Goal: Use online tool/utility: Use online tool/utility

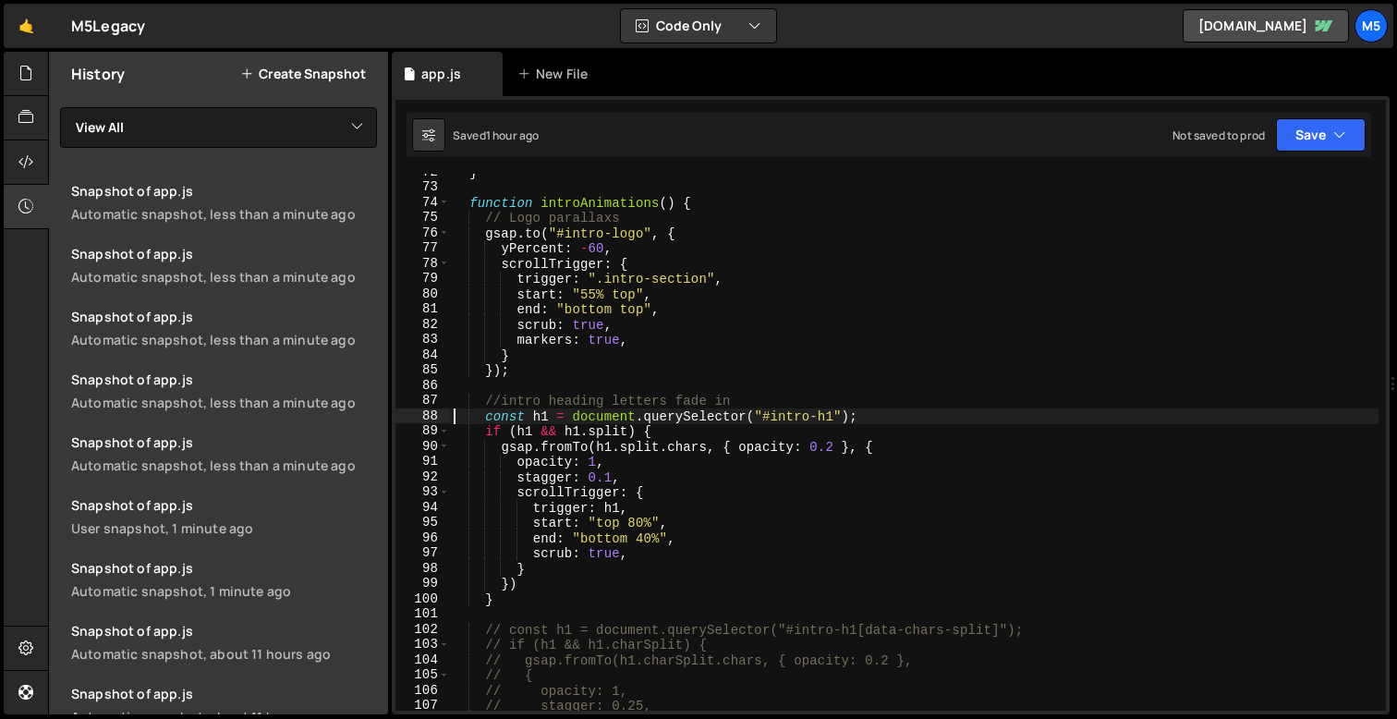
scroll to position [1101, 0]
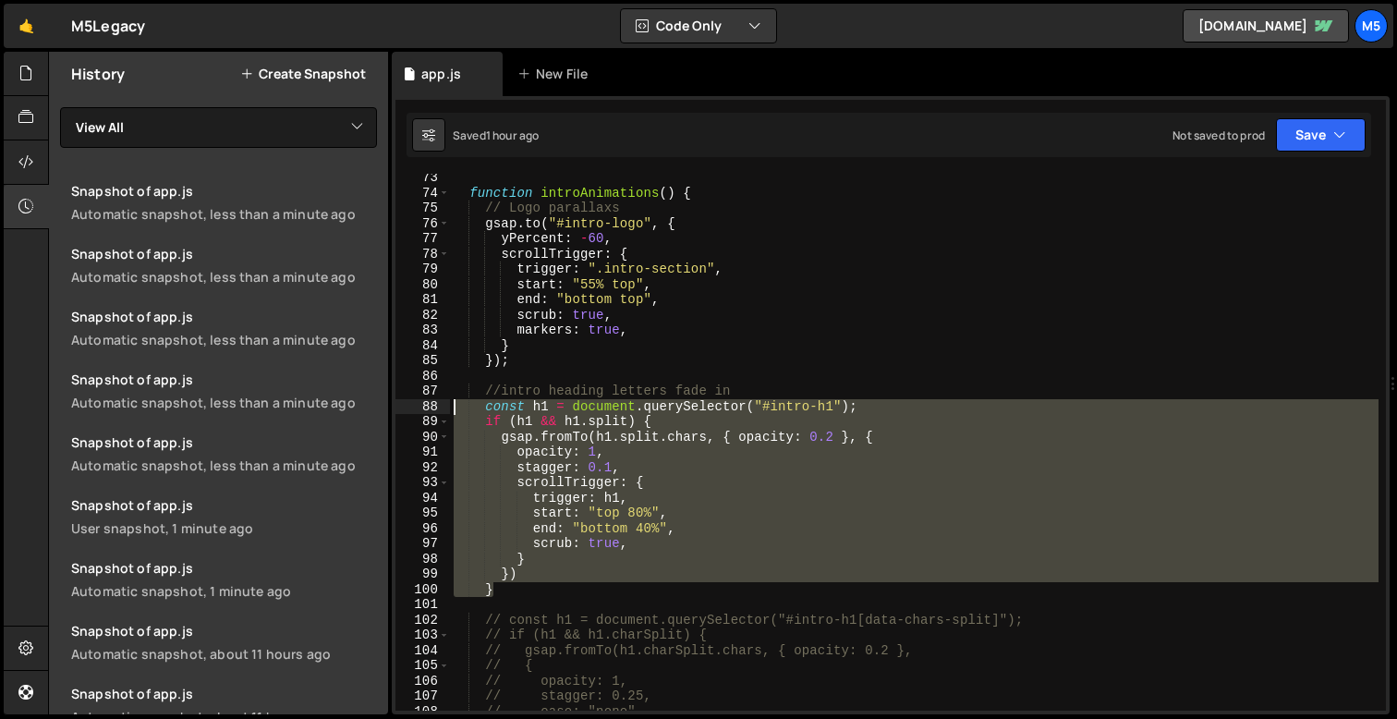
drag, startPoint x: 501, startPoint y: 589, endPoint x: 414, endPoint y: 399, distance: 209.2
click at [414, 399] on div "const h1 = document.querySelector("#intro-h1"); 73 74 75 76 77 78 79 80 81 82 8…" at bounding box center [890, 442] width 990 height 537
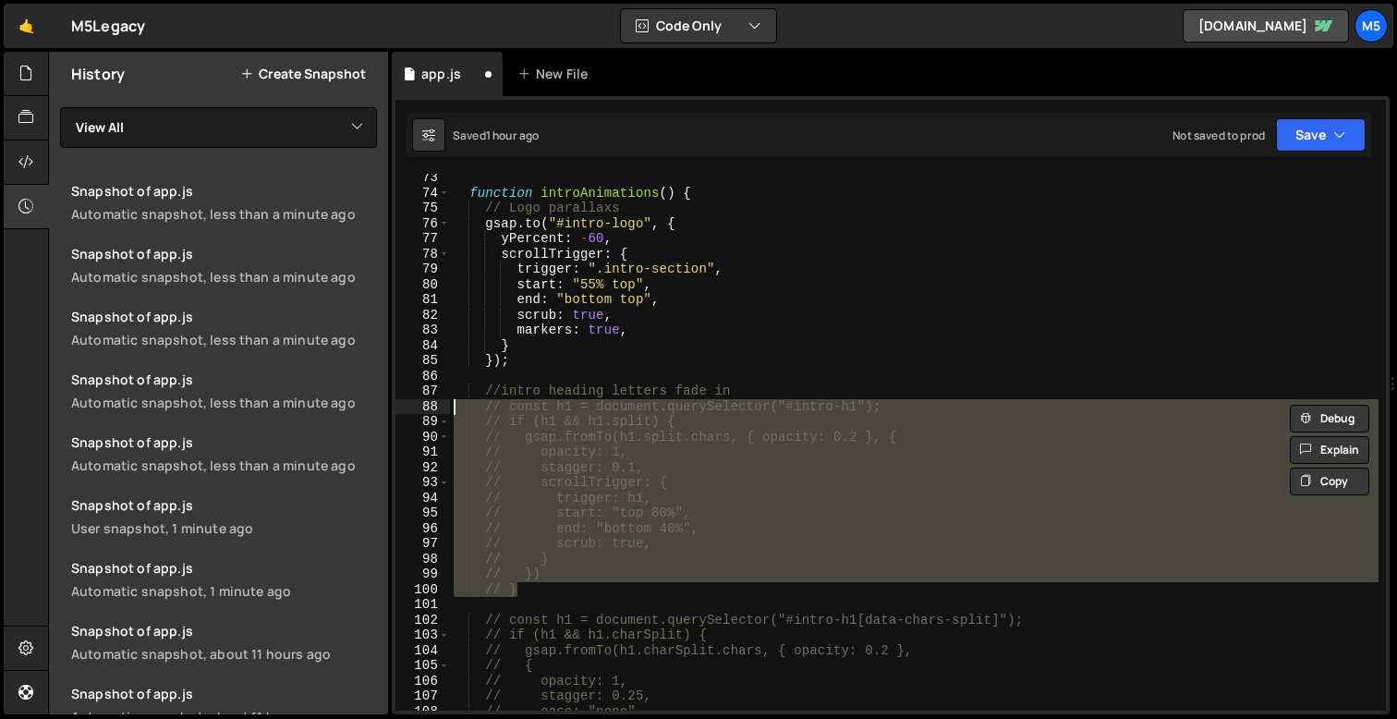
click at [724, 334] on div "function introAnimations ( ) { // Logo parallaxs gsap . to ( "#intro-logo" , { …" at bounding box center [914, 453] width 928 height 567
type textarea "markers: true,"
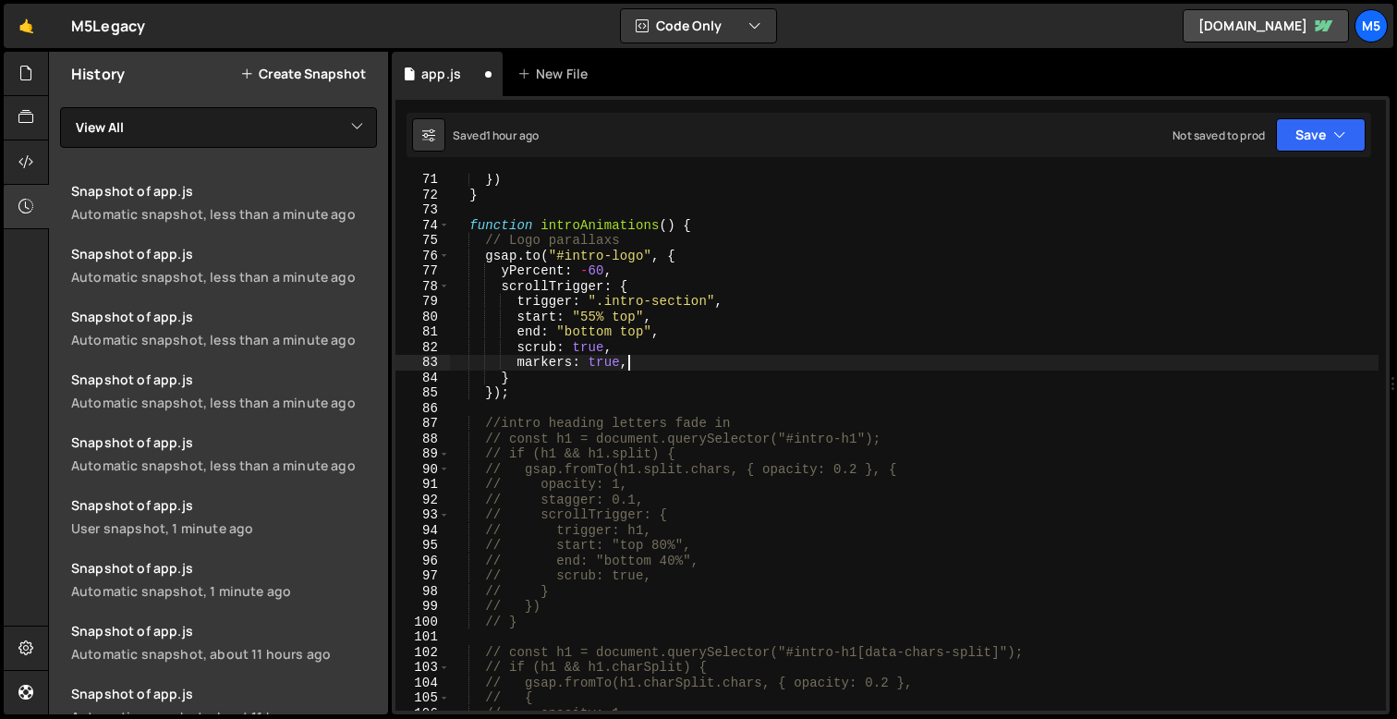
scroll to position [1069, 0]
click at [551, 403] on div "}) } function introAnimations ( ) { // Logo parallaxs gsap . to ( "#intro-logo"…" at bounding box center [914, 455] width 928 height 567
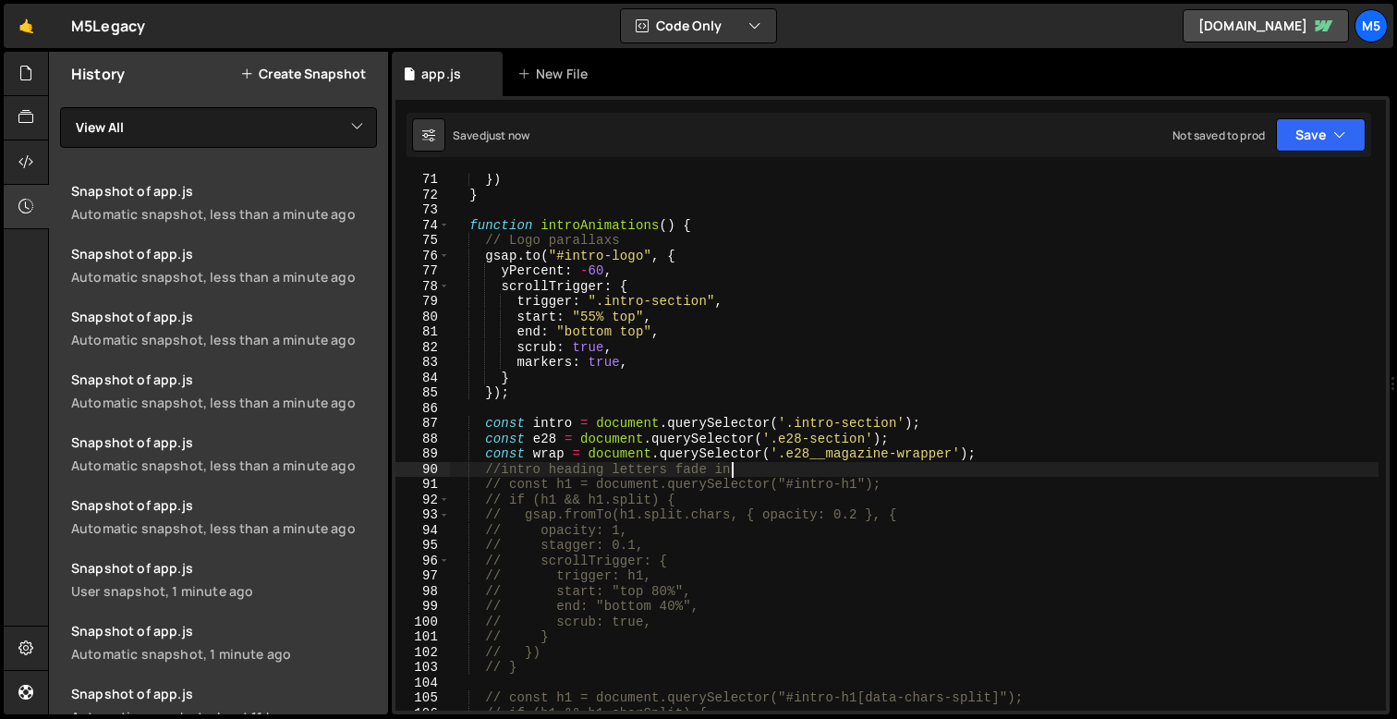
click at [999, 455] on div "}) } function introAnimations ( ) { // Logo parallaxs gsap . to ( "#intro-logo"…" at bounding box center [914, 455] width 928 height 567
type textarea "const wrap = document.querySelector('.e28__magazine-wrapper');"
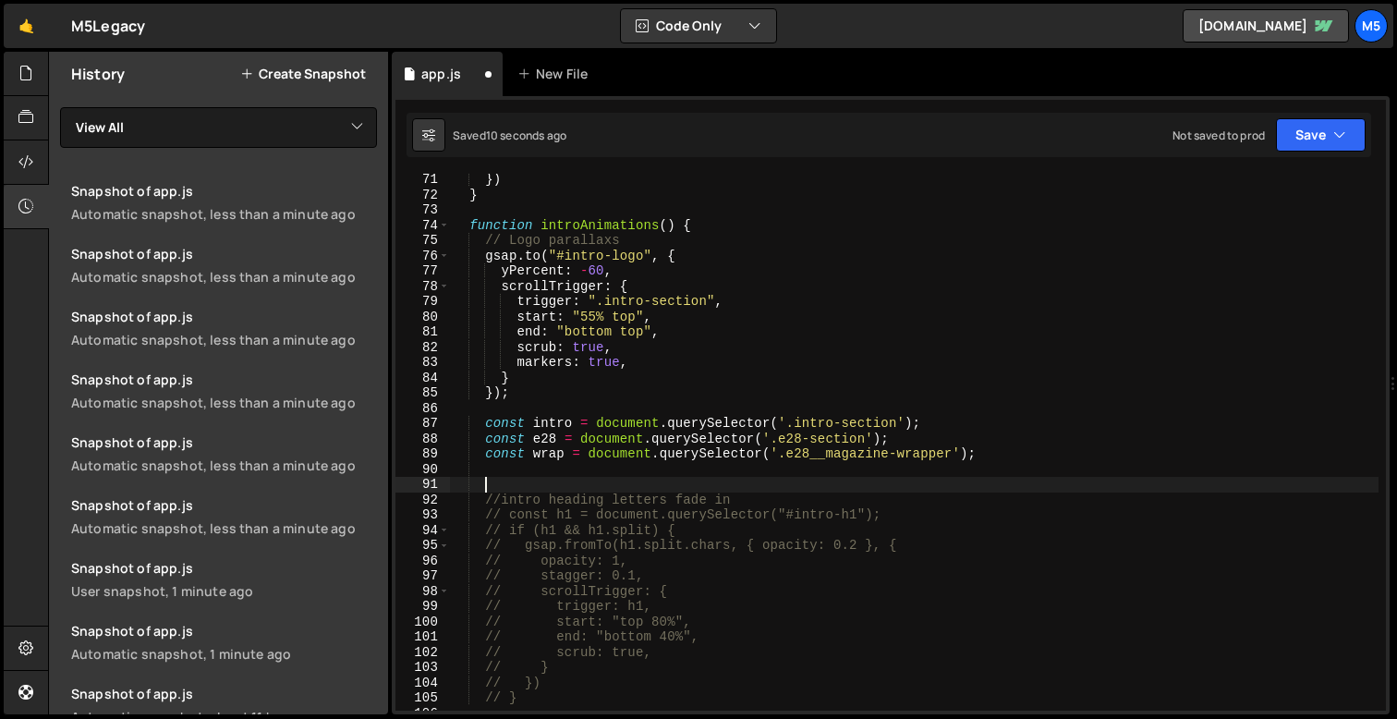
paste textarea "gsap.set(e28, { position: 'relative', zIndex: 2 });"
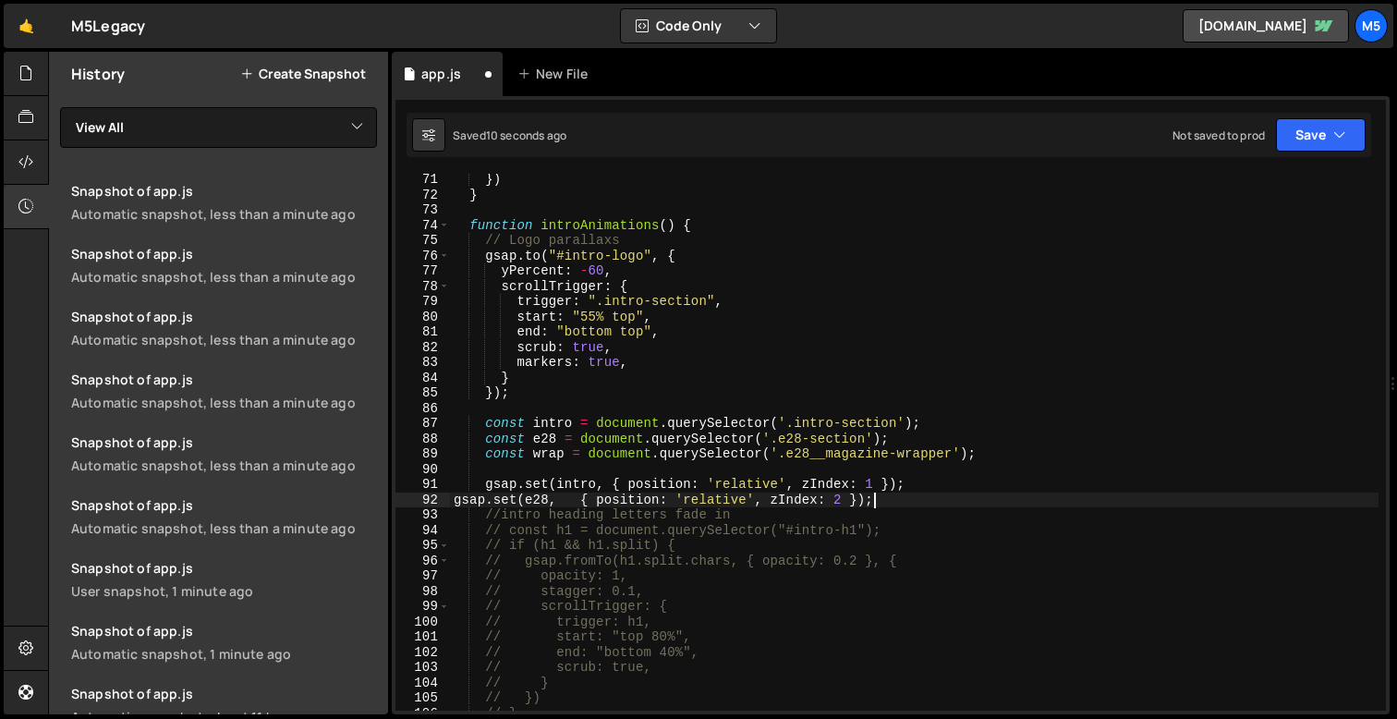
type textarea "gsap.set(e28, { position: 'relative', zIndex: 2 });"
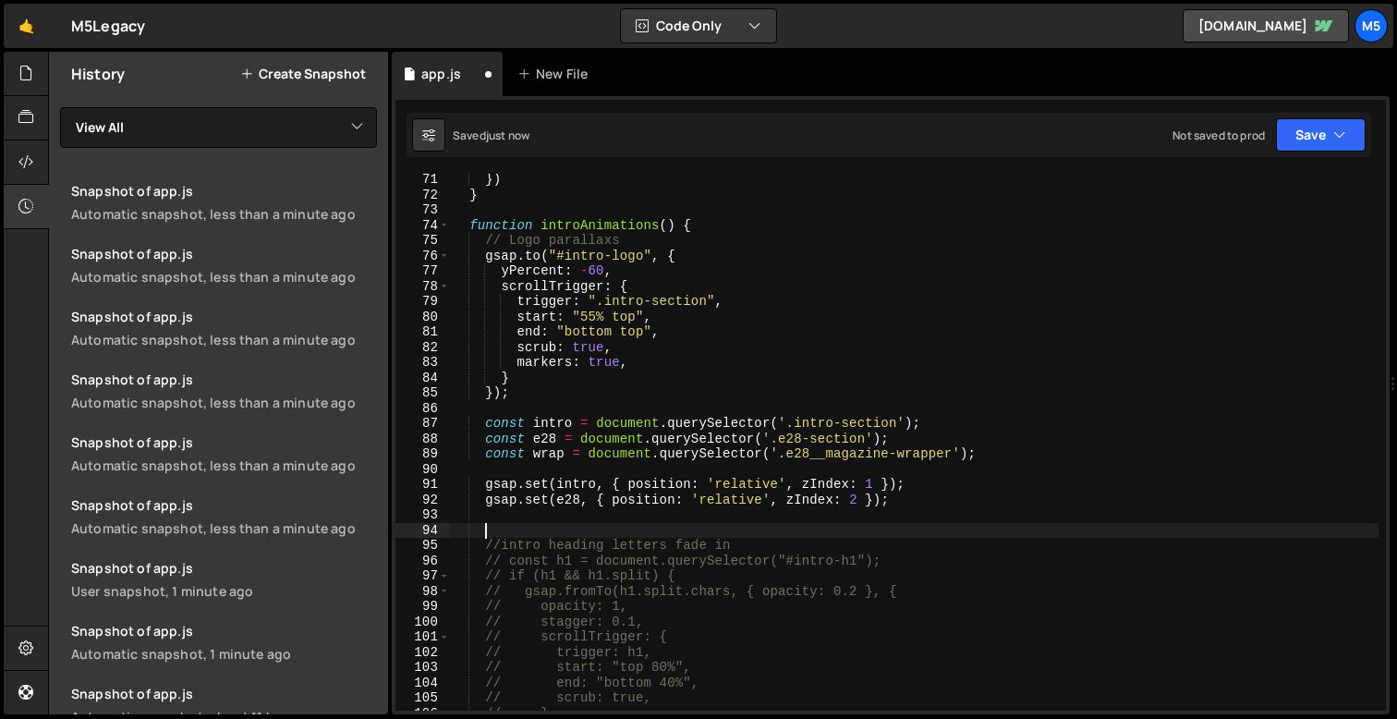
paste textarea "});"
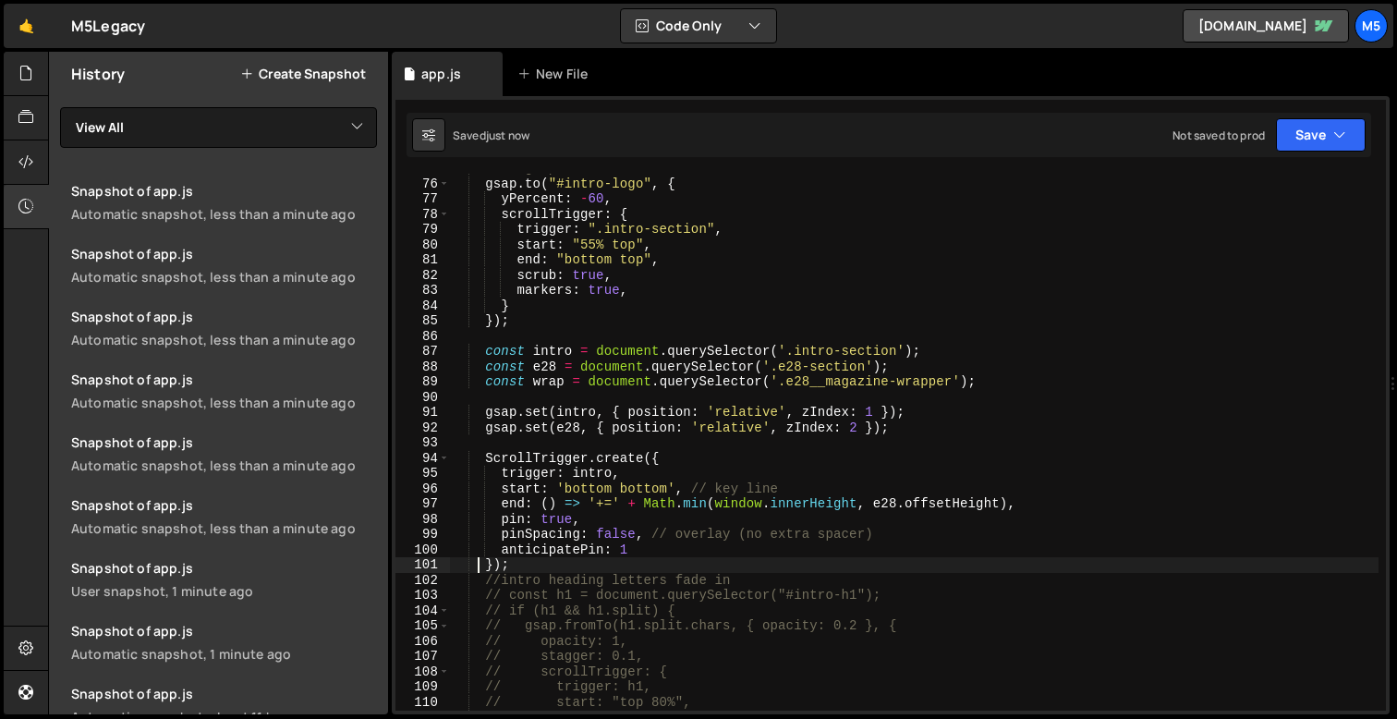
scroll to position [1140, 0]
click at [623, 530] on div "// Logo parallaxs gsap . to ( "#intro-logo" , { yPercent : - 60 , scrollTrigger…" at bounding box center [914, 444] width 928 height 567
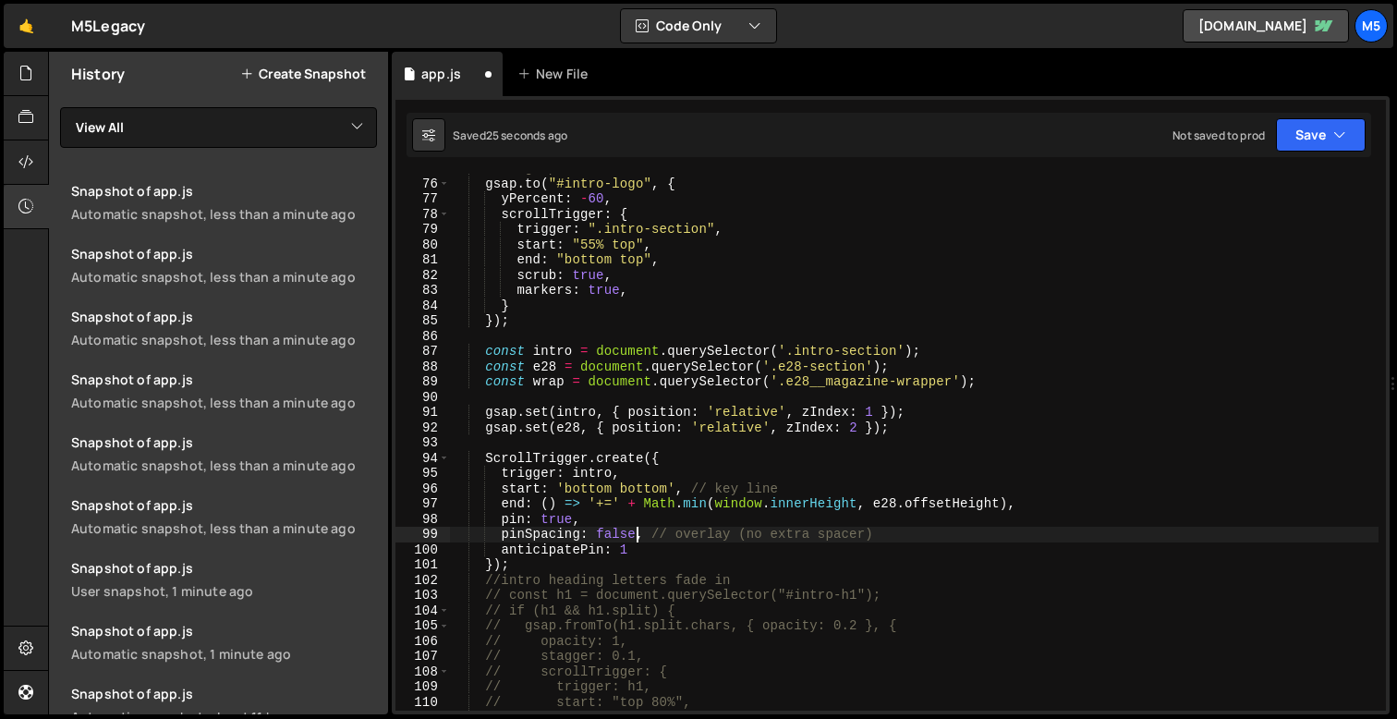
scroll to position [0, 12]
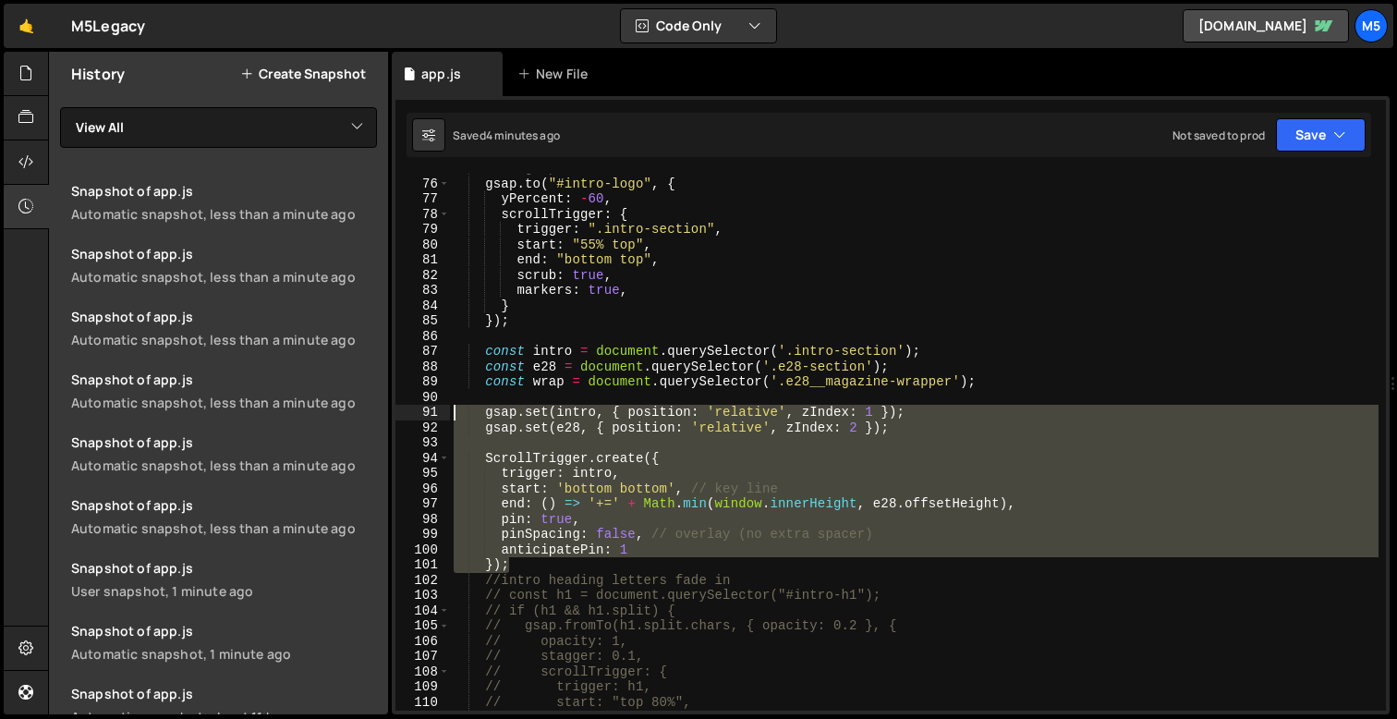
drag, startPoint x: 513, startPoint y: 563, endPoint x: 431, endPoint y: 410, distance: 172.8
click at [431, 410] on div "pinSpacing: false, // overlay (no extra spacer) 75 76 77 78 79 80 81 82 83 84 8…" at bounding box center [890, 442] width 990 height 537
type textarea "gsap.set(intro, { position: 'relative', zIndex: 1 }); gsap.set(e28, { position:…"
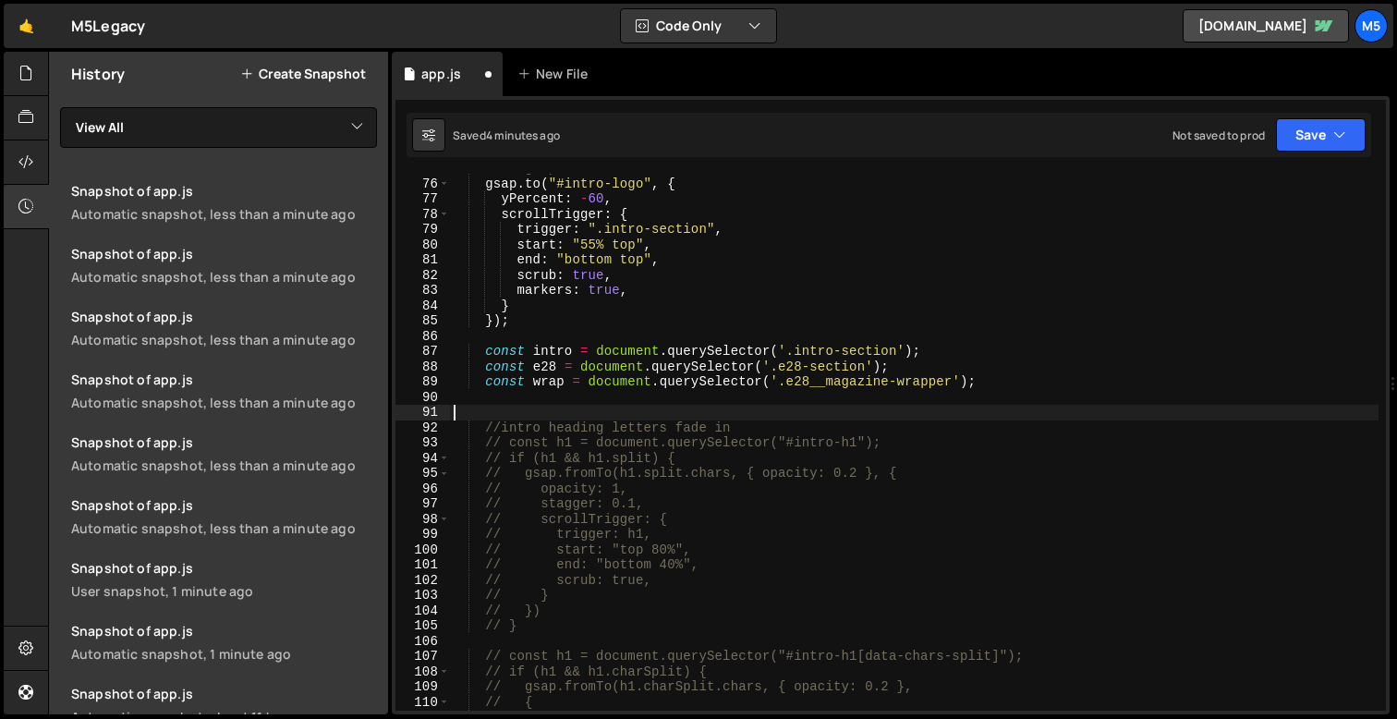
paste textarea "const E28_ACCEL = 0.25;"
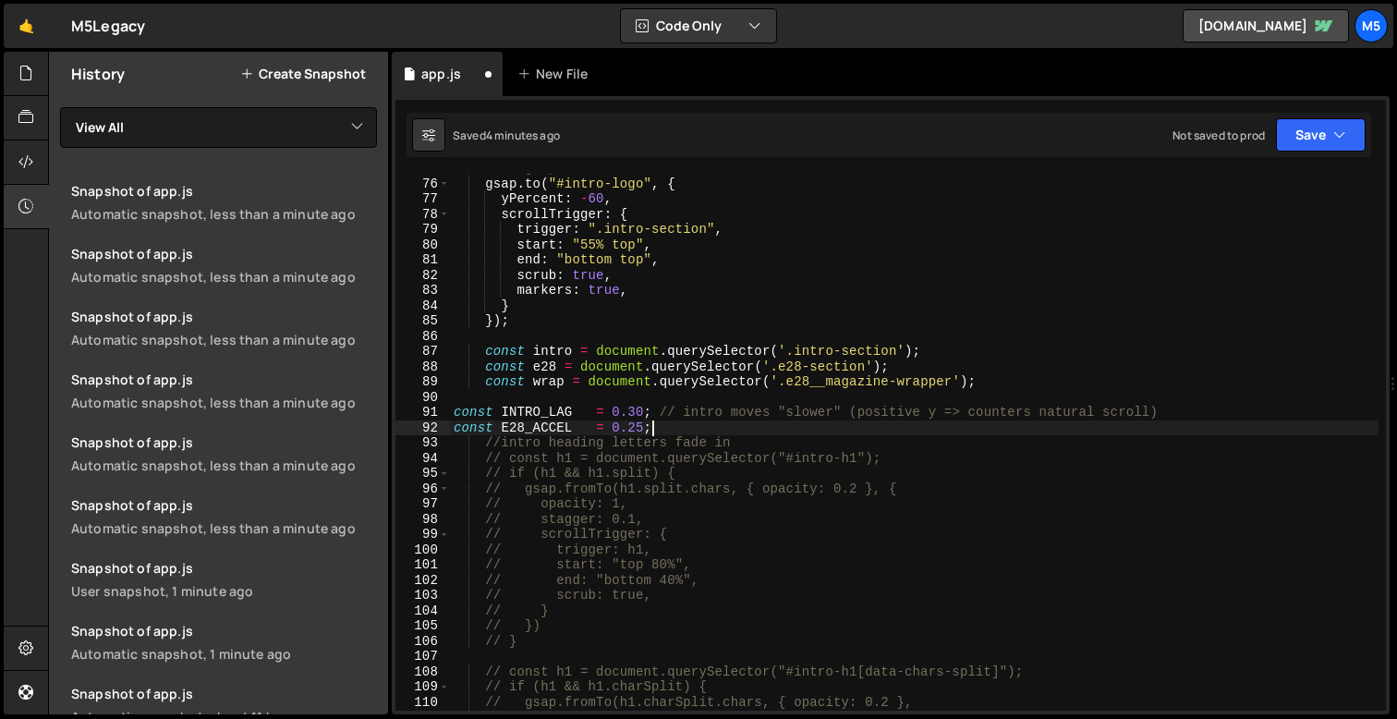
type textarea "const E28_ACCEL = 0.25;"
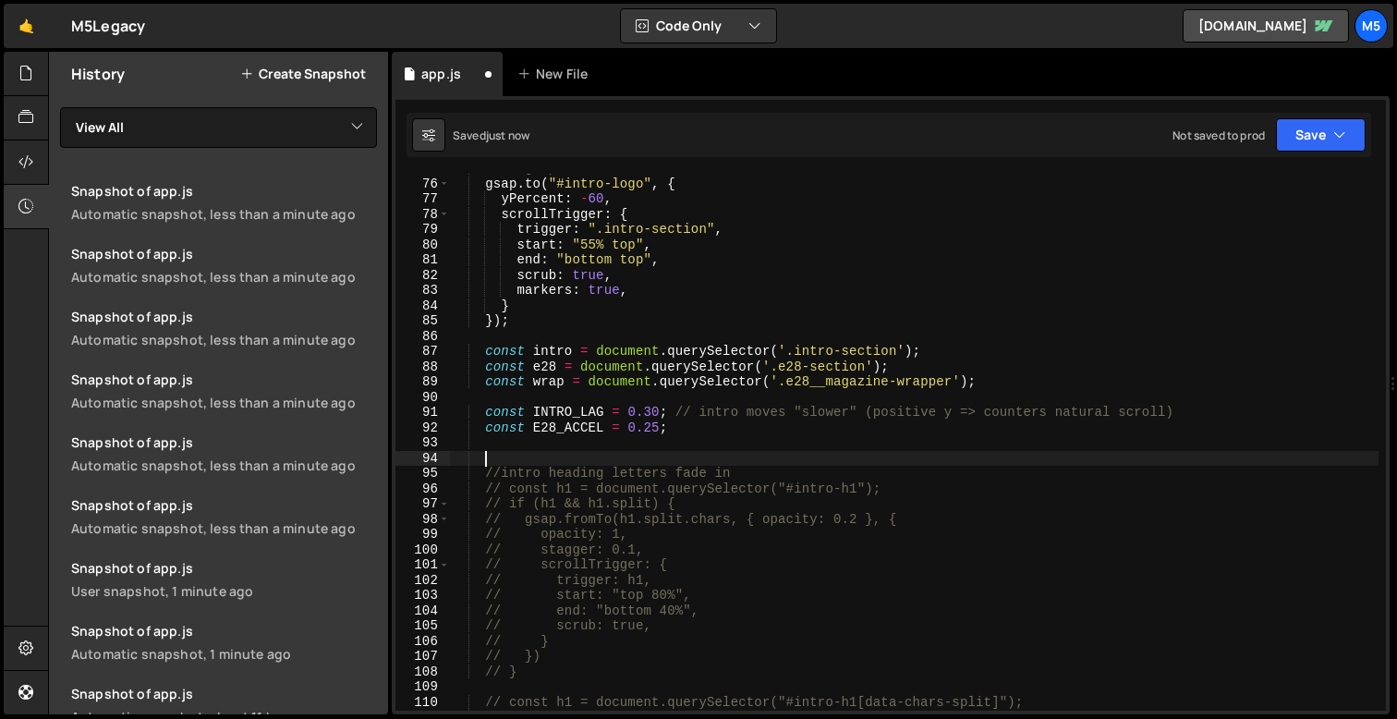
paste textarea "});"
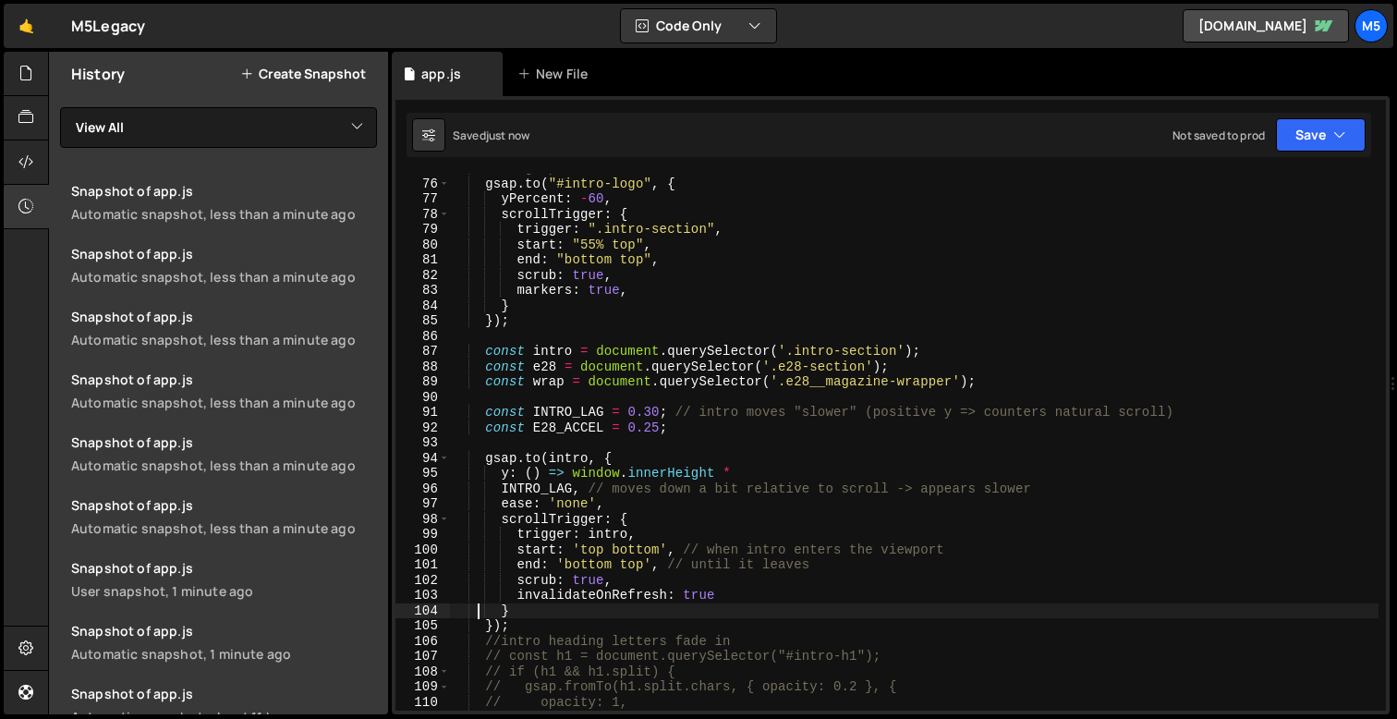
click at [521, 614] on div "// Logo parallaxs gsap . to ( "#intro-logo" , { yPercent : - 60 , scrollTrigger…" at bounding box center [914, 444] width 928 height 567
click at [526, 623] on div "// Logo parallaxs gsap . to ( "#intro-logo" , { yPercent : - 60 , scrollTrigger…" at bounding box center [914, 444] width 928 height 567
type textarea "});"
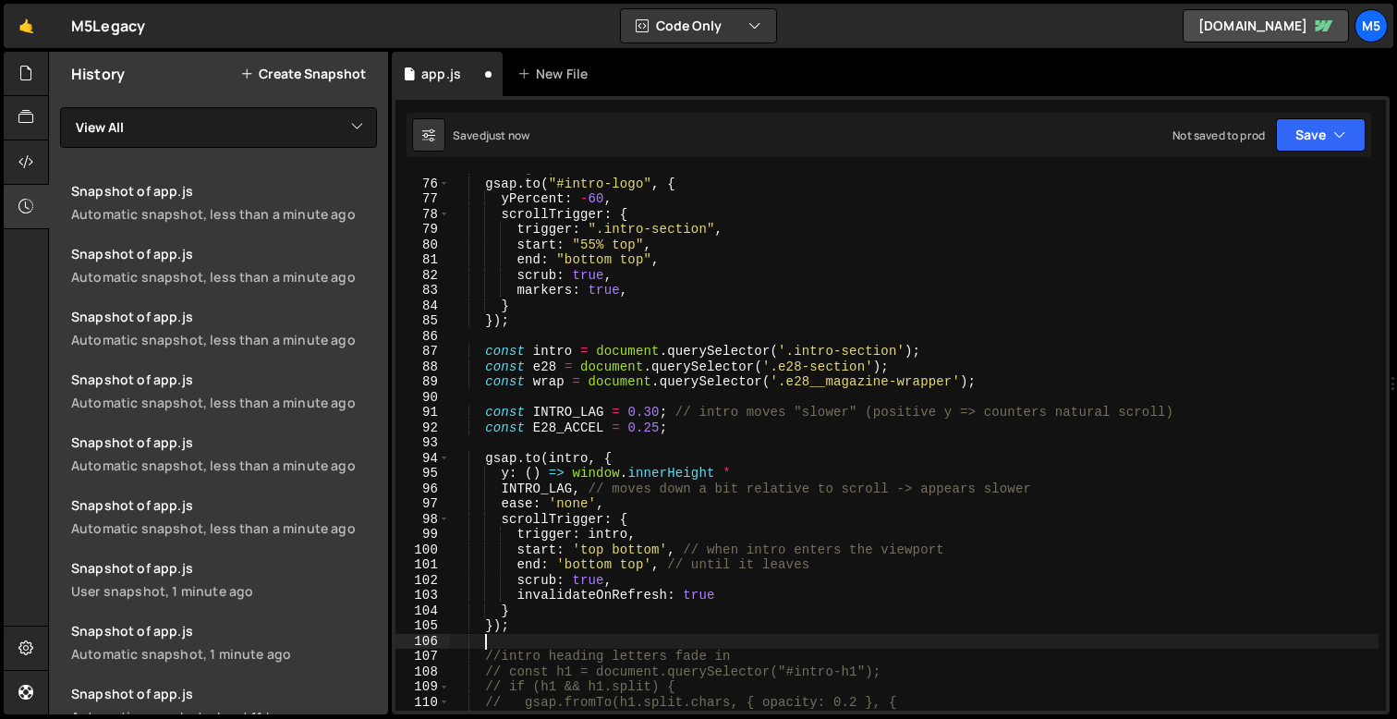
paste textarea "});"
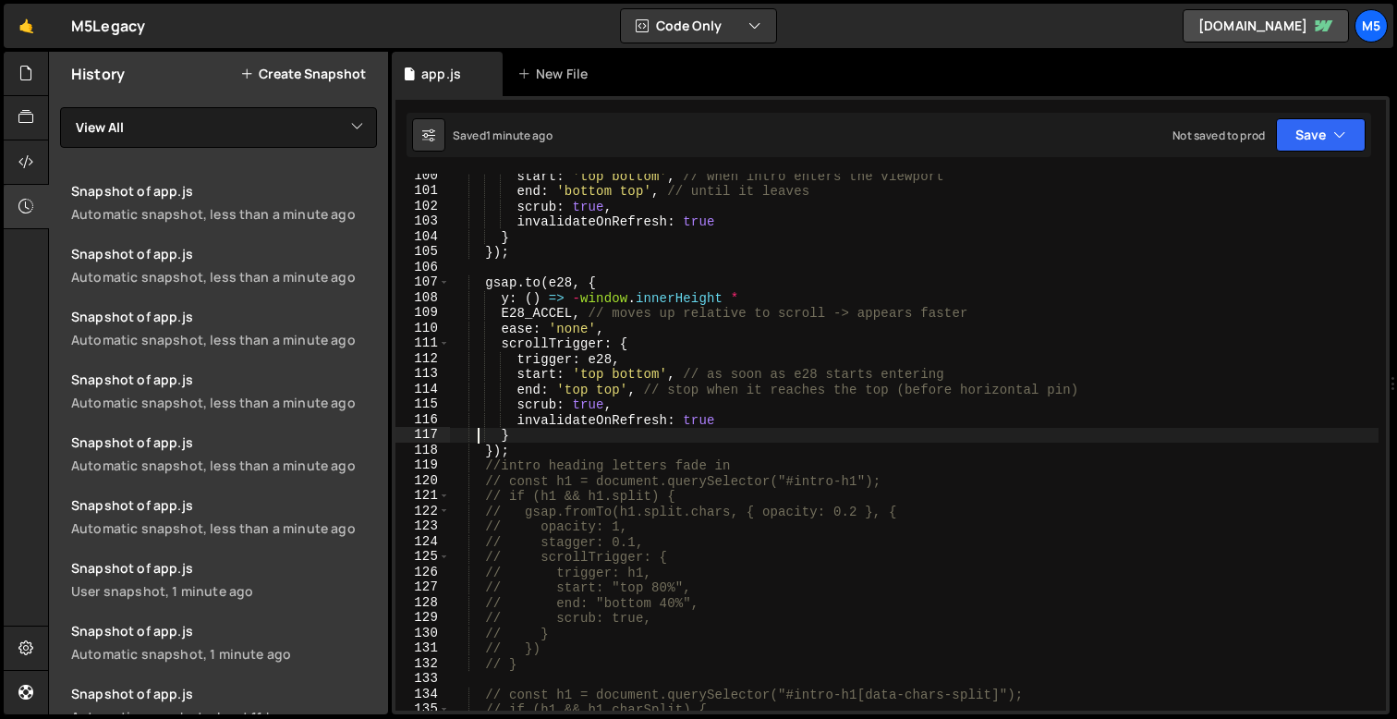
scroll to position [1535, 0]
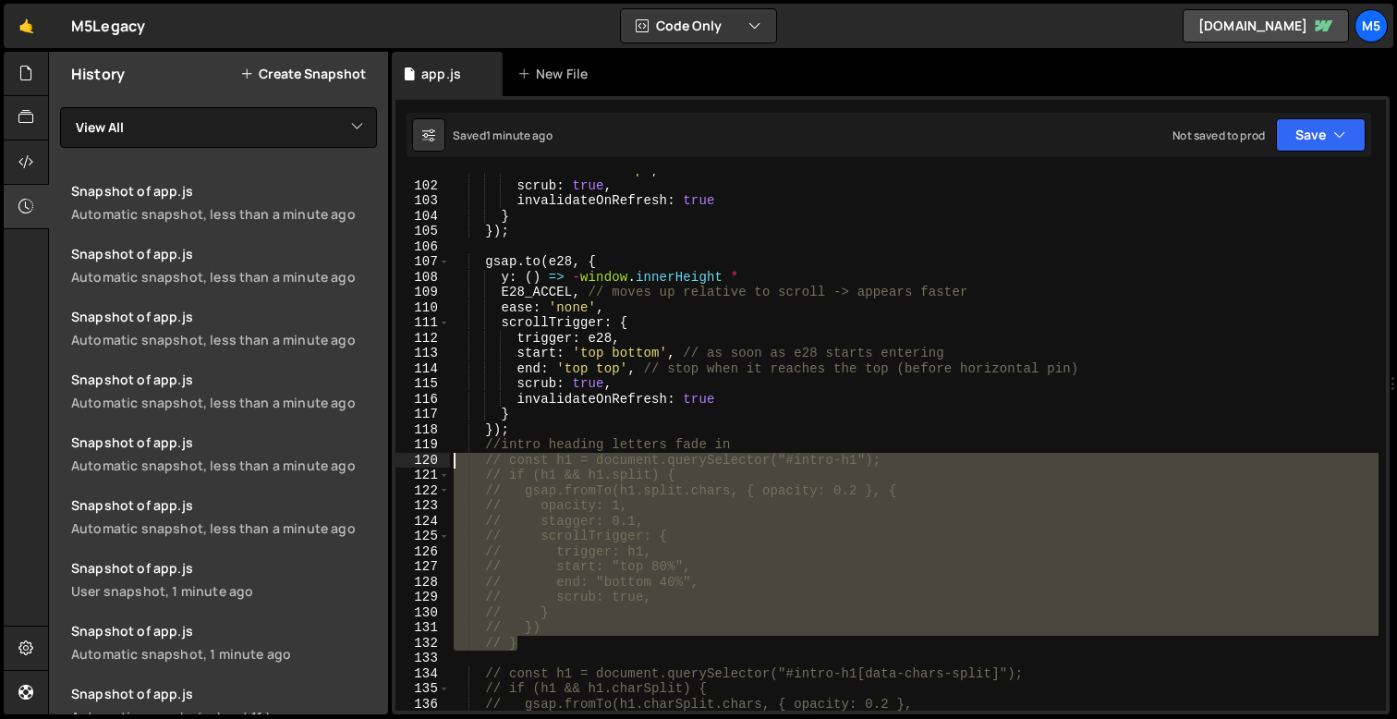
drag, startPoint x: 524, startPoint y: 648, endPoint x: 387, endPoint y: 460, distance: 232.1
click at [387, 460] on div "Files New File Javascript files 1 app.js 0 CSS files Copy share link Edit File …" at bounding box center [722, 383] width 1349 height 663
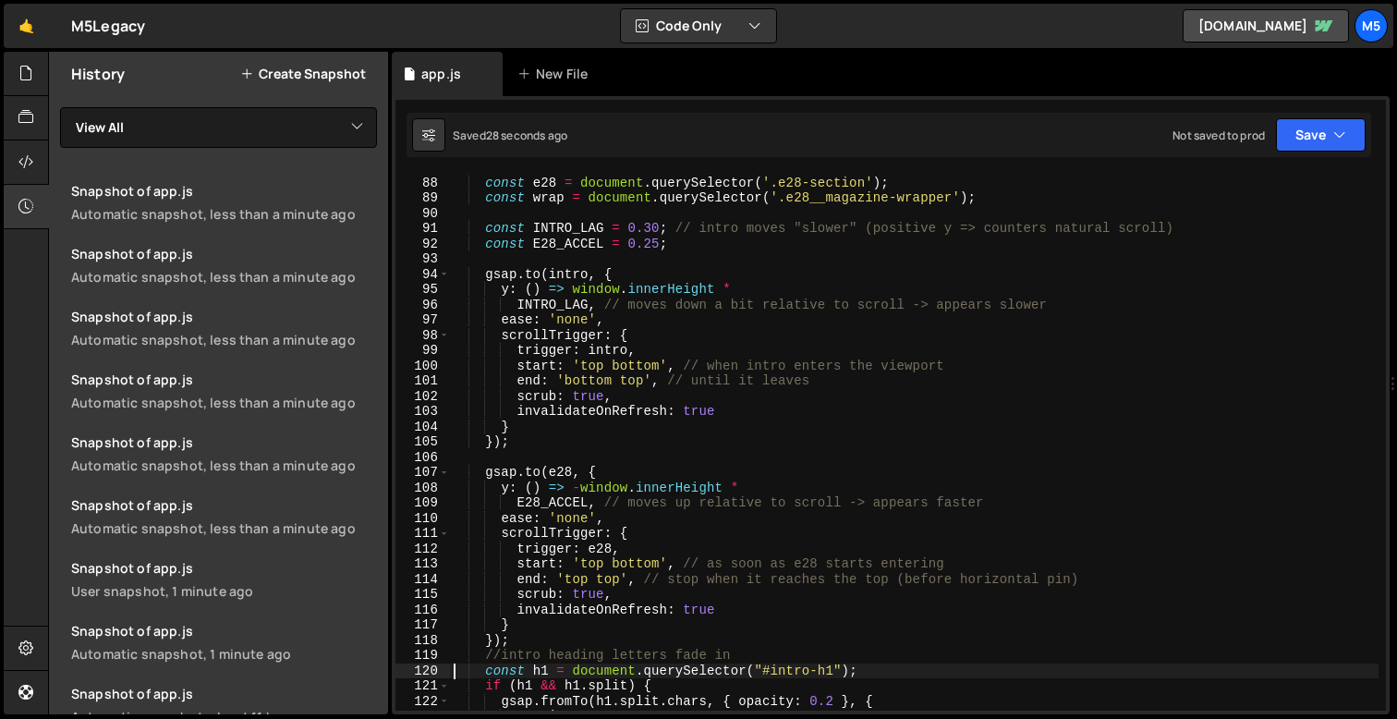
scroll to position [1260, 0]
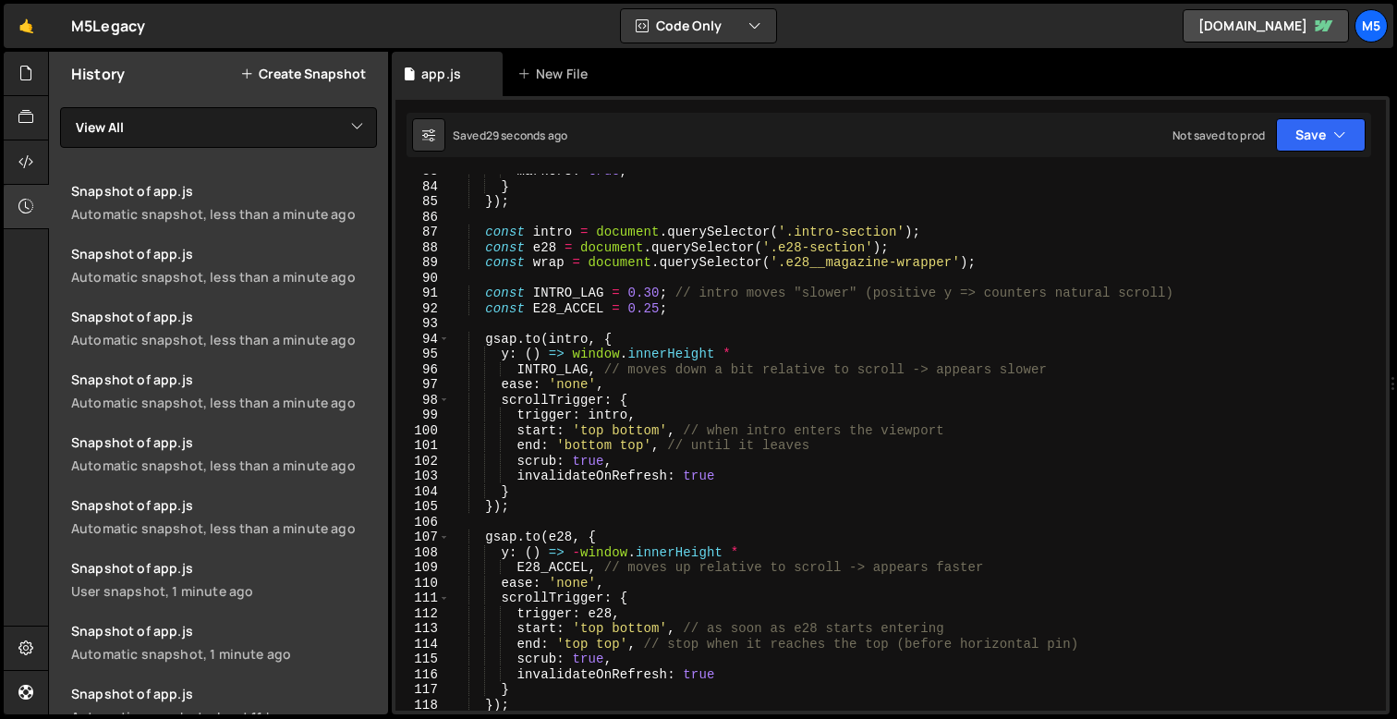
click at [659, 296] on div "markers : true , } }) ; const intro = document . querySelector ( '.intro-sectio…" at bounding box center [914, 447] width 928 height 567
click at [797, 488] on div "markers : true , } }) ; const intro = document . querySelector ( '.intro-sectio…" at bounding box center [914, 447] width 928 height 567
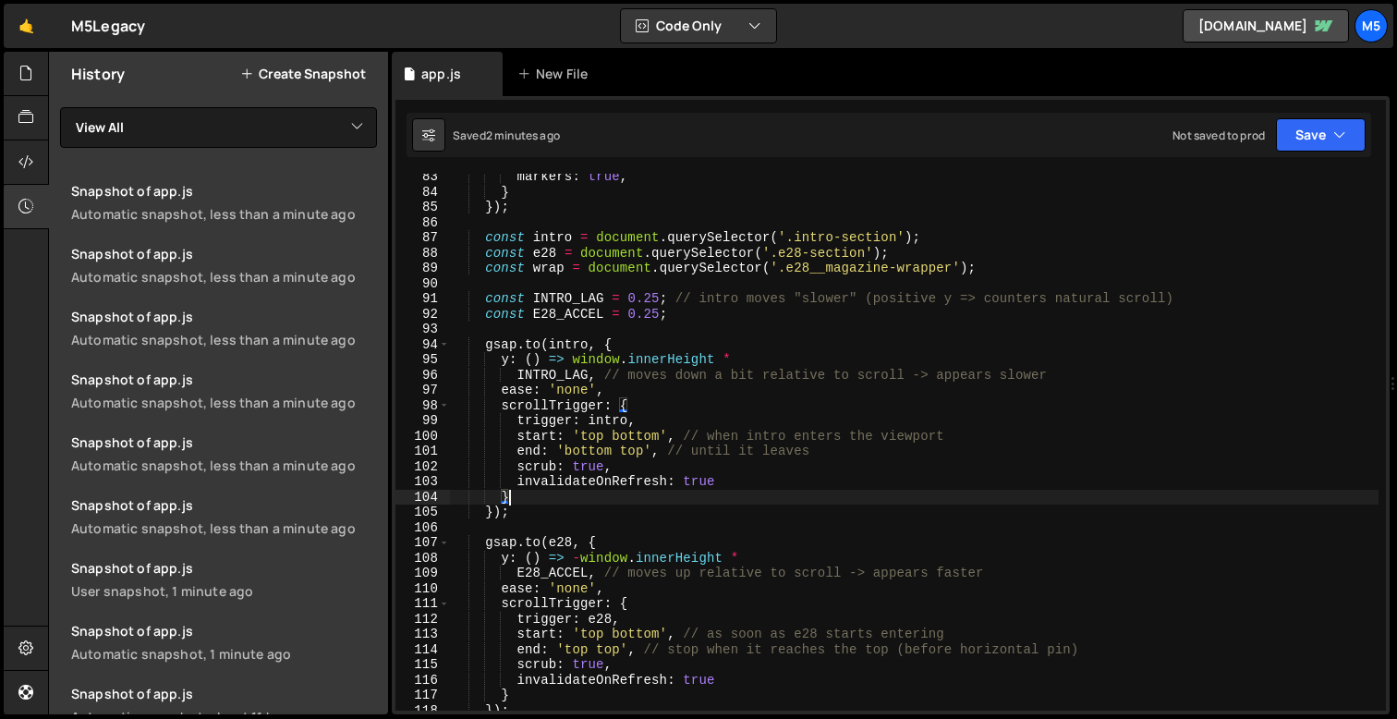
scroll to position [1255, 0]
click at [658, 312] on div "markers : true , } }) ; const intro = document . querySelector ( '.intro-sectio…" at bounding box center [914, 452] width 928 height 567
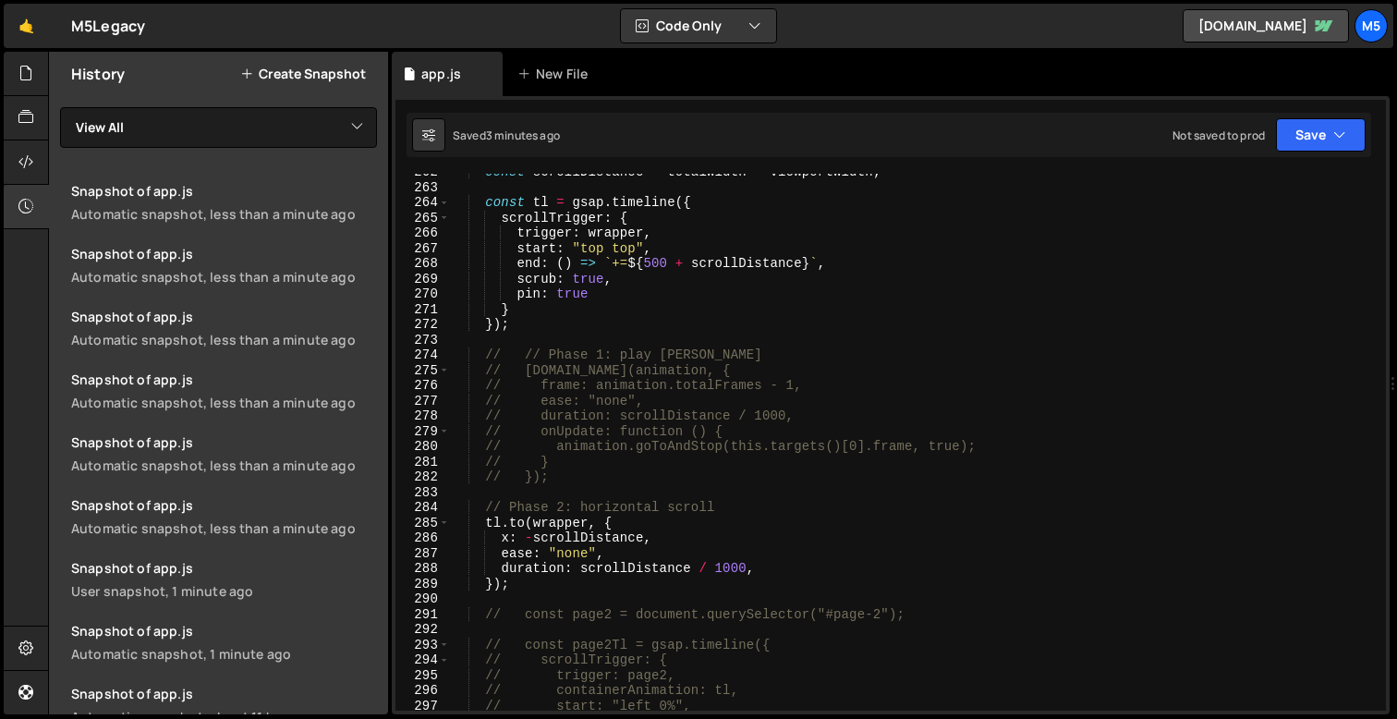
scroll to position [3988, 0]
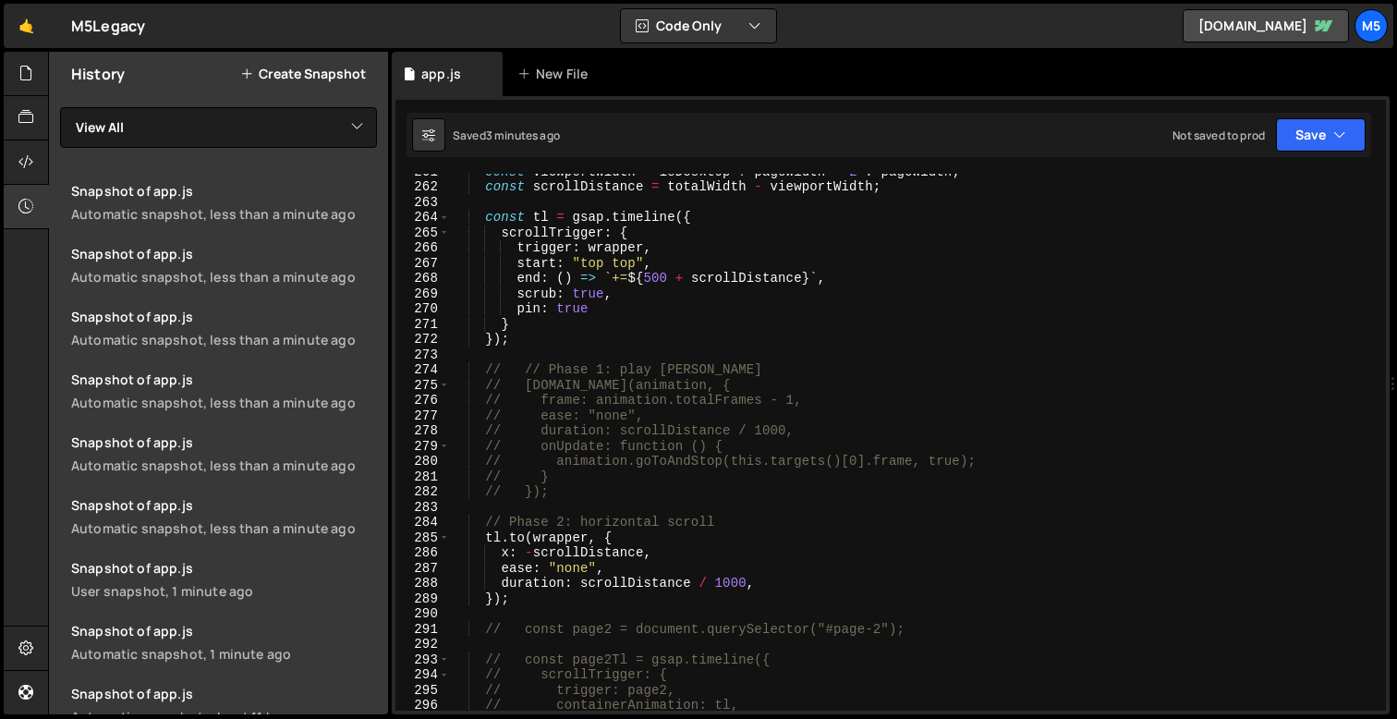
click at [621, 320] on div "const viewportWidth = isDesktop ? pageWidth * 2 : pageWidth ; const scrollDista…" at bounding box center [914, 447] width 928 height 567
click at [635, 308] on div "const viewportWidth = isDesktop ? pageWidth * 2 : pageWidth ; const scrollDista…" at bounding box center [914, 447] width 928 height 567
type textarea "pin: true,"
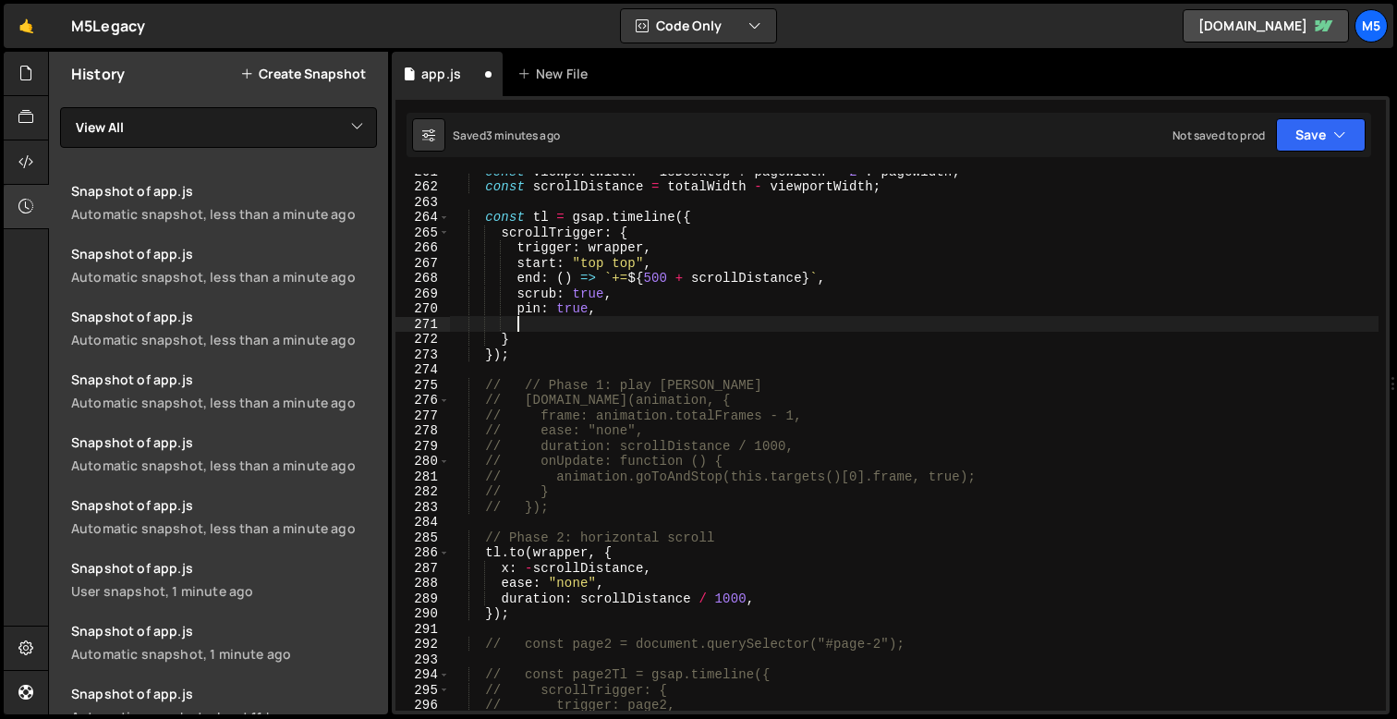
paste textarea "pinReparent: true,"
click at [784, 461] on div "const viewportWidth = isDesktop ? pageWidth * 2 : pageWidth ; const scrollDista…" at bounding box center [914, 447] width 928 height 567
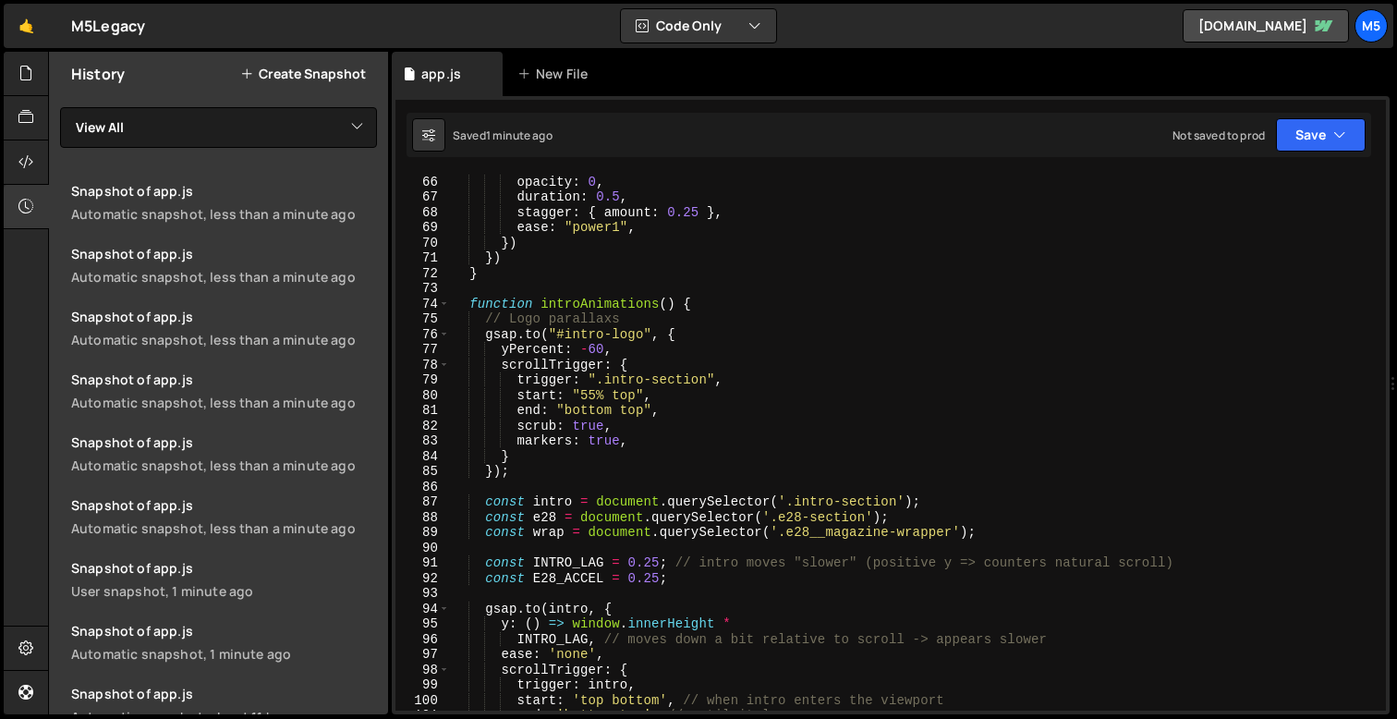
scroll to position [980, 0]
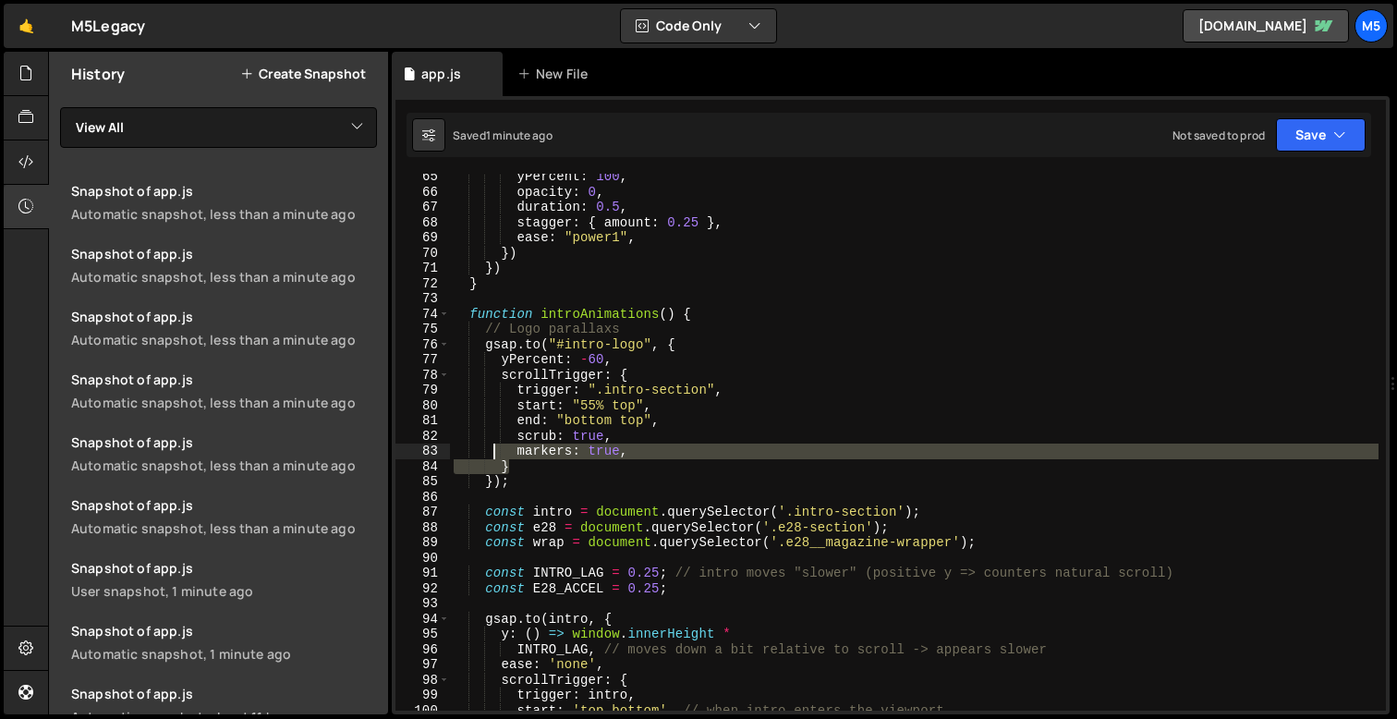
drag, startPoint x: 639, startPoint y: 460, endPoint x: 496, endPoint y: 454, distance: 143.3
click at [496, 454] on div "yPercent : 100 , opacity : 0 , duration : 0.5 , stagger : { amount : 0.25 } , e…" at bounding box center [914, 452] width 928 height 567
click at [653, 446] on div "yPercent : 100 , opacity : 0 , duration : 0.5 , stagger : { amount : 0.25 } , e…" at bounding box center [914, 452] width 928 height 567
type textarea "markers: true,"
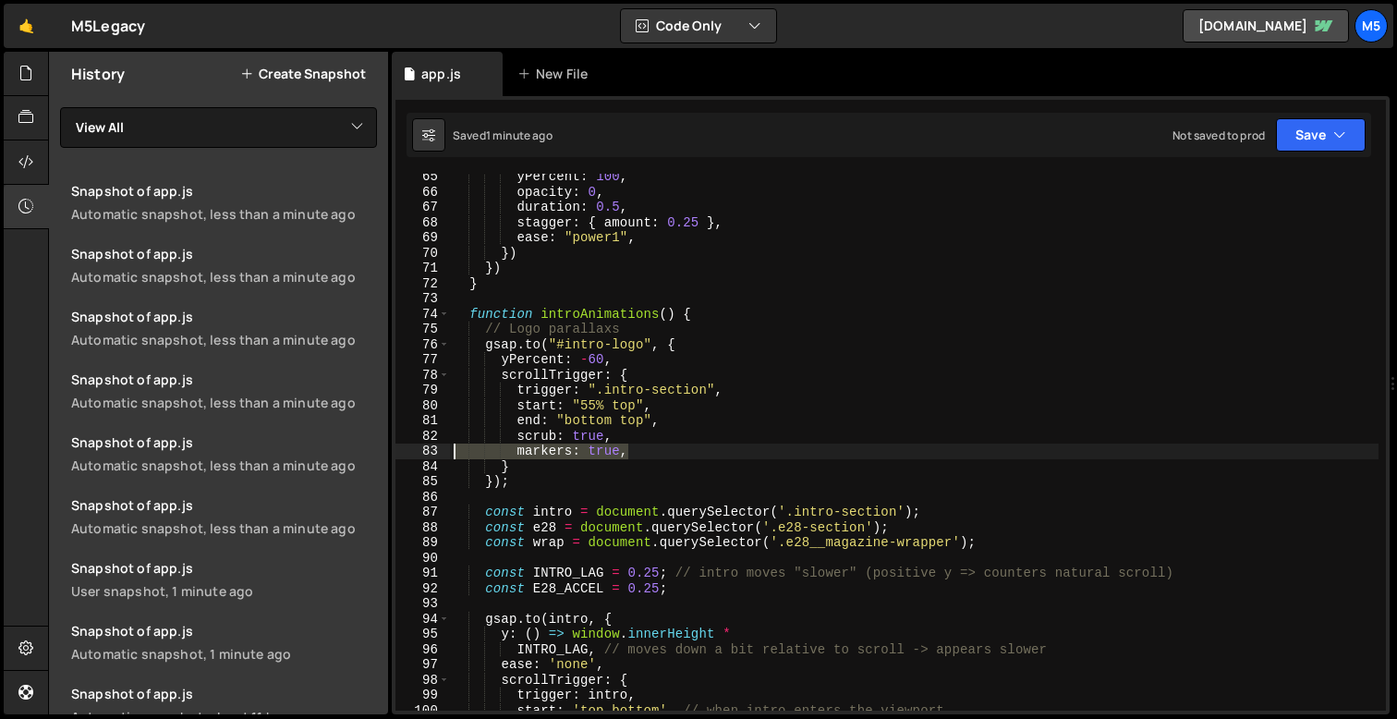
drag, startPoint x: 646, startPoint y: 449, endPoint x: 413, endPoint y: 449, distance: 232.8
click at [413, 449] on div "markers: true, 65 66 67 68 69 70 71 72 73 74 75 76 77 78 79 80 81 82 83 84 85 8…" at bounding box center [890, 442] width 990 height 537
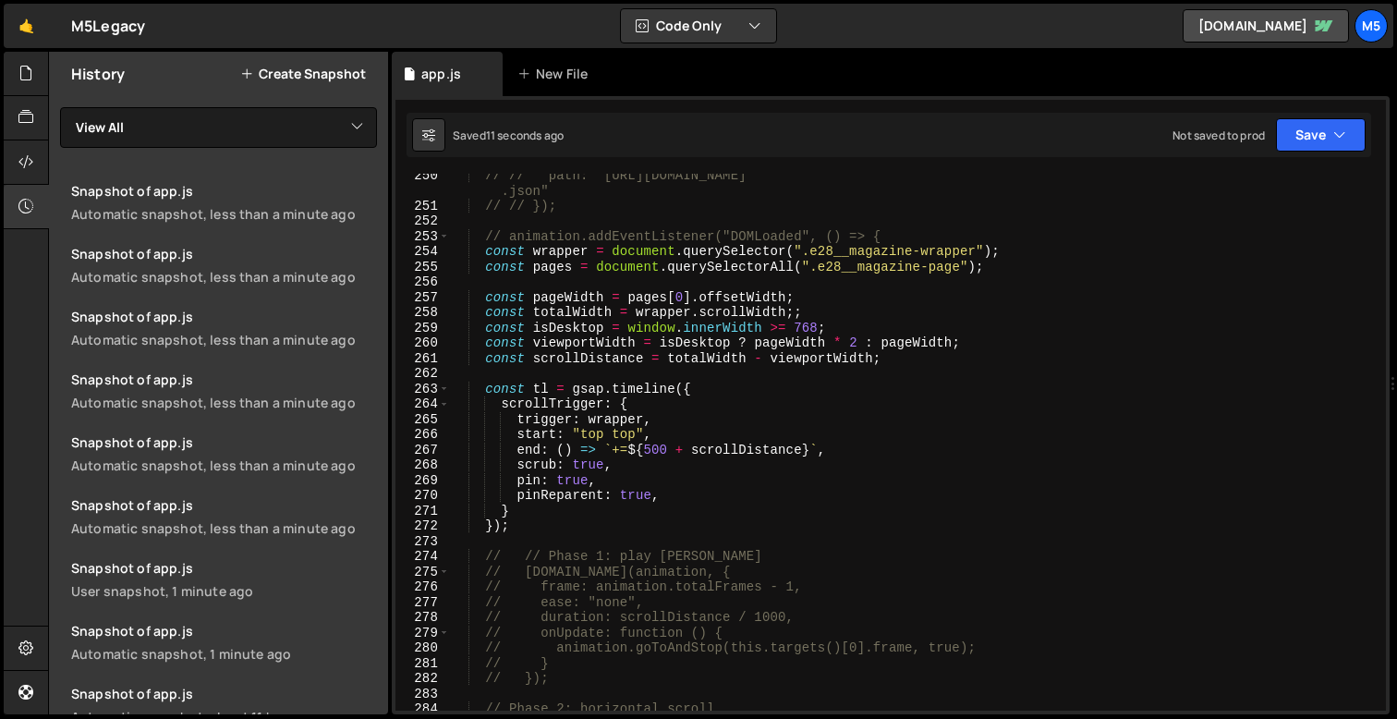
scroll to position [3895, 0]
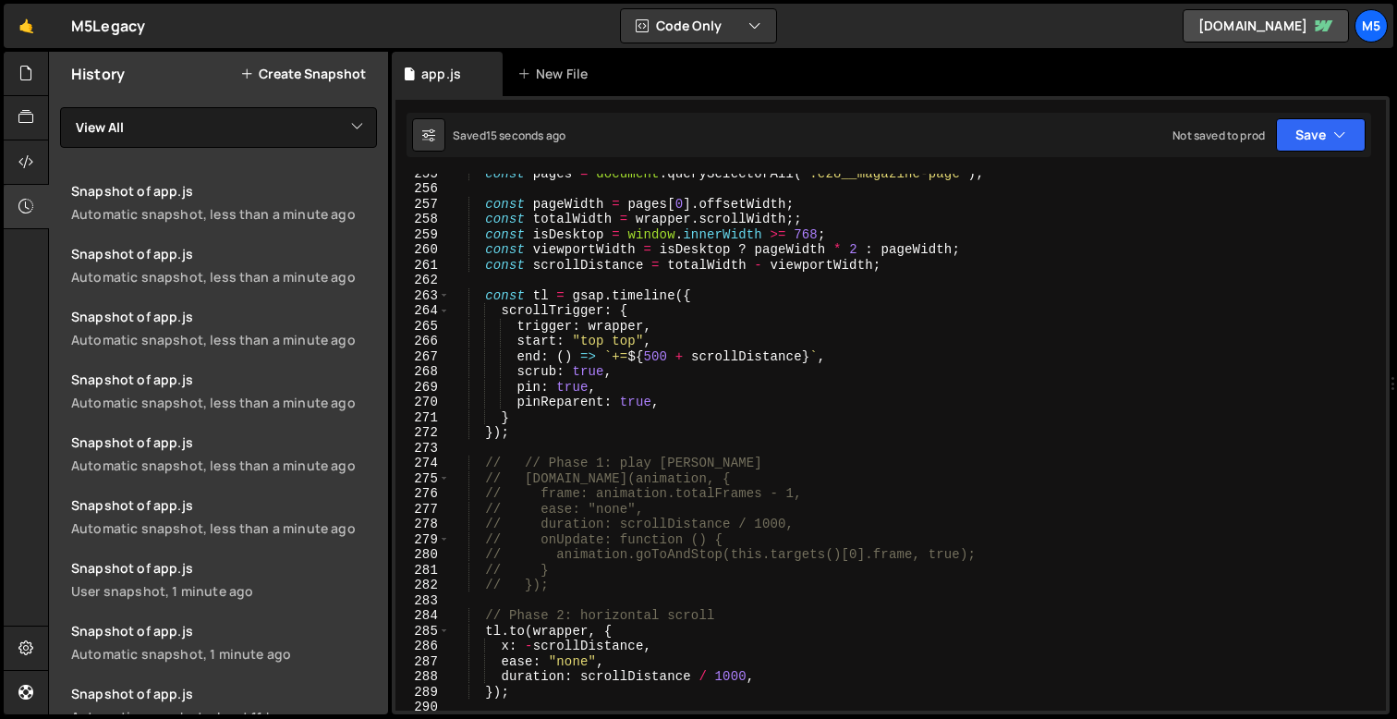
click at [678, 401] on div "const pages = document . querySelectorAll ( ".e28__magazine-page" ) ; const pag…" at bounding box center [914, 448] width 928 height 567
type textarea "pinReparent: true,"
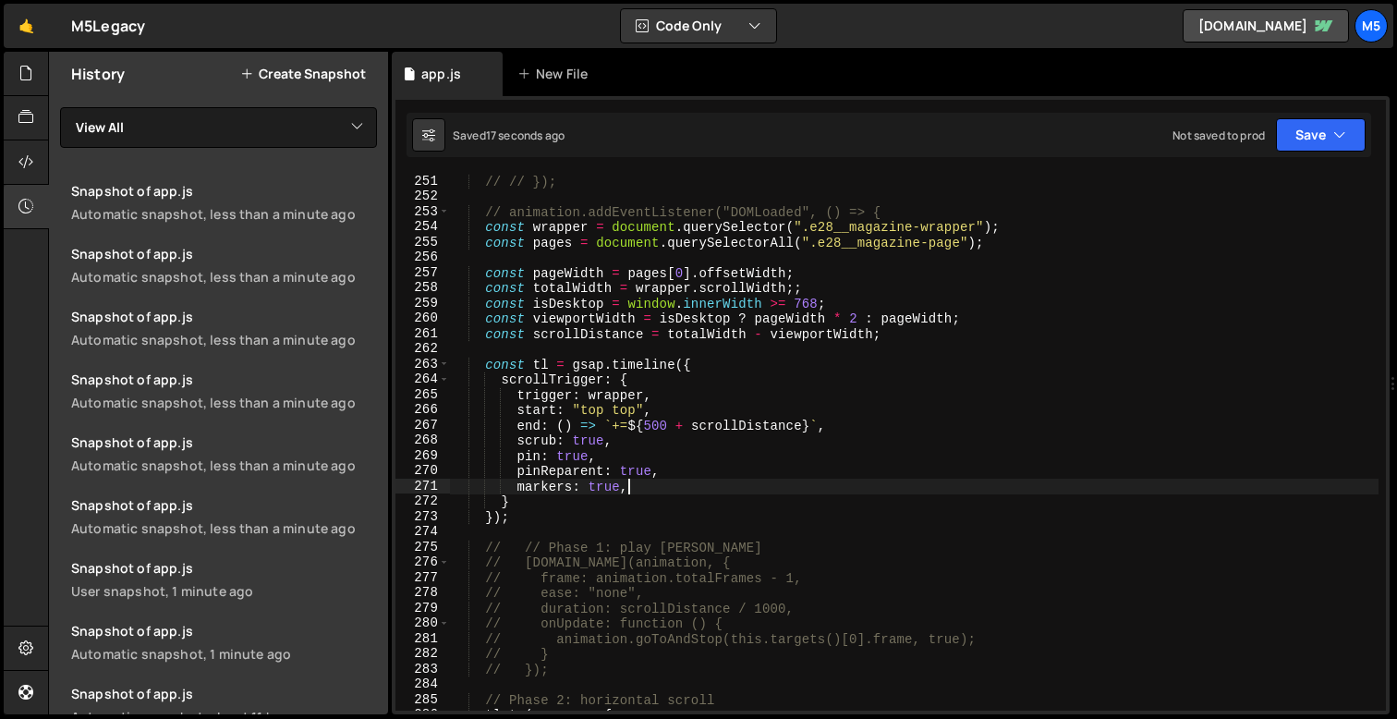
scroll to position [3816, 0]
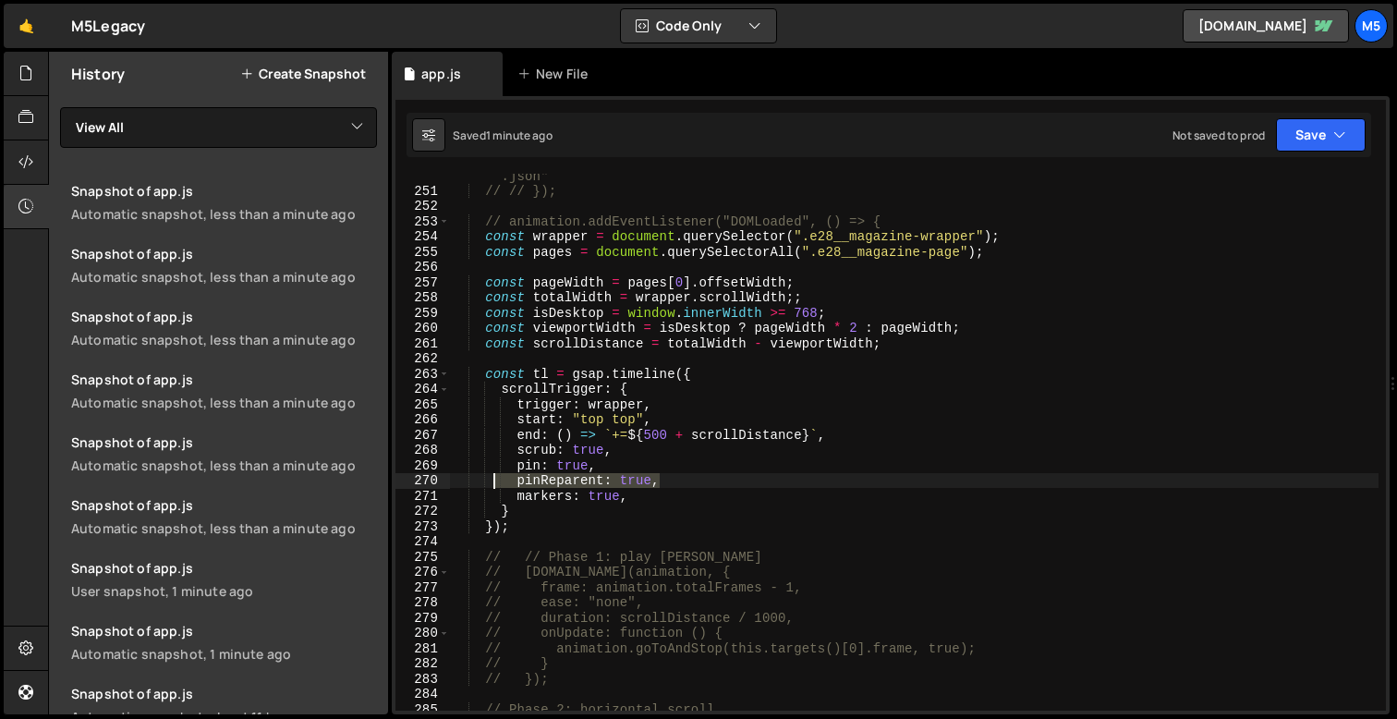
drag, startPoint x: 665, startPoint y: 479, endPoint x: 461, endPoint y: 479, distance: 204.2
click at [462, 479] on div "// // path: "[URL][DOMAIN_NAME] .json" // // }); // animation.addEventListener(…" at bounding box center [914, 443] width 928 height 583
type textarea "pinReparent: true,"
type textarea "pin: true,"
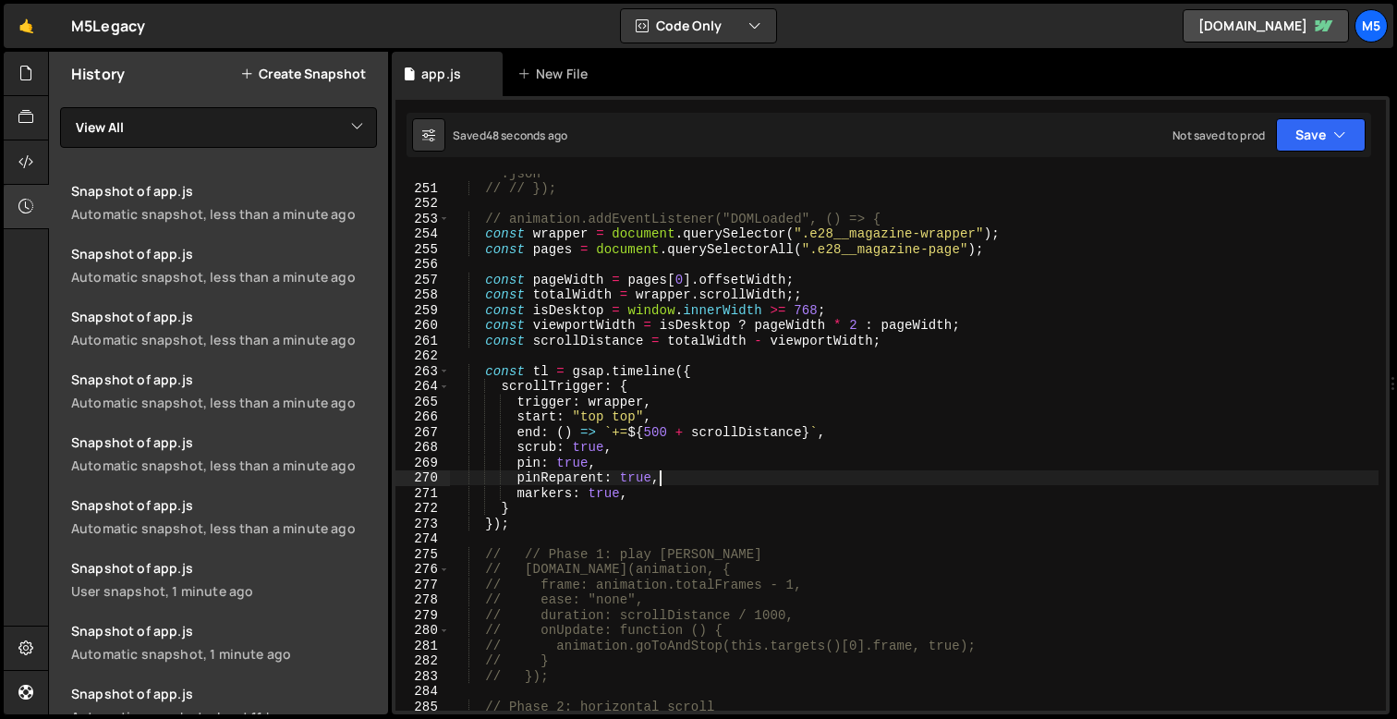
scroll to position [3813, 0]
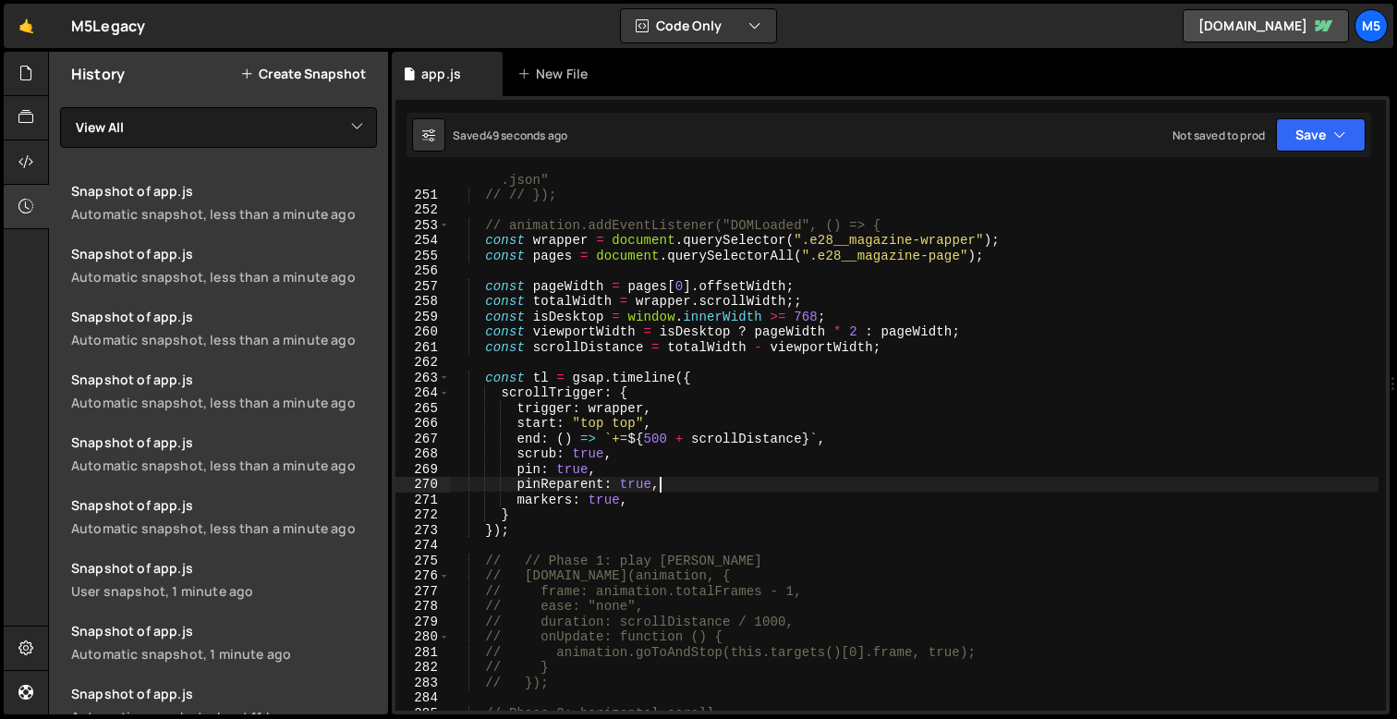
click at [618, 413] on div "// // path: "[URL][DOMAIN_NAME] .json" // // }); // animation.addEventListener(…" at bounding box center [914, 447] width 928 height 583
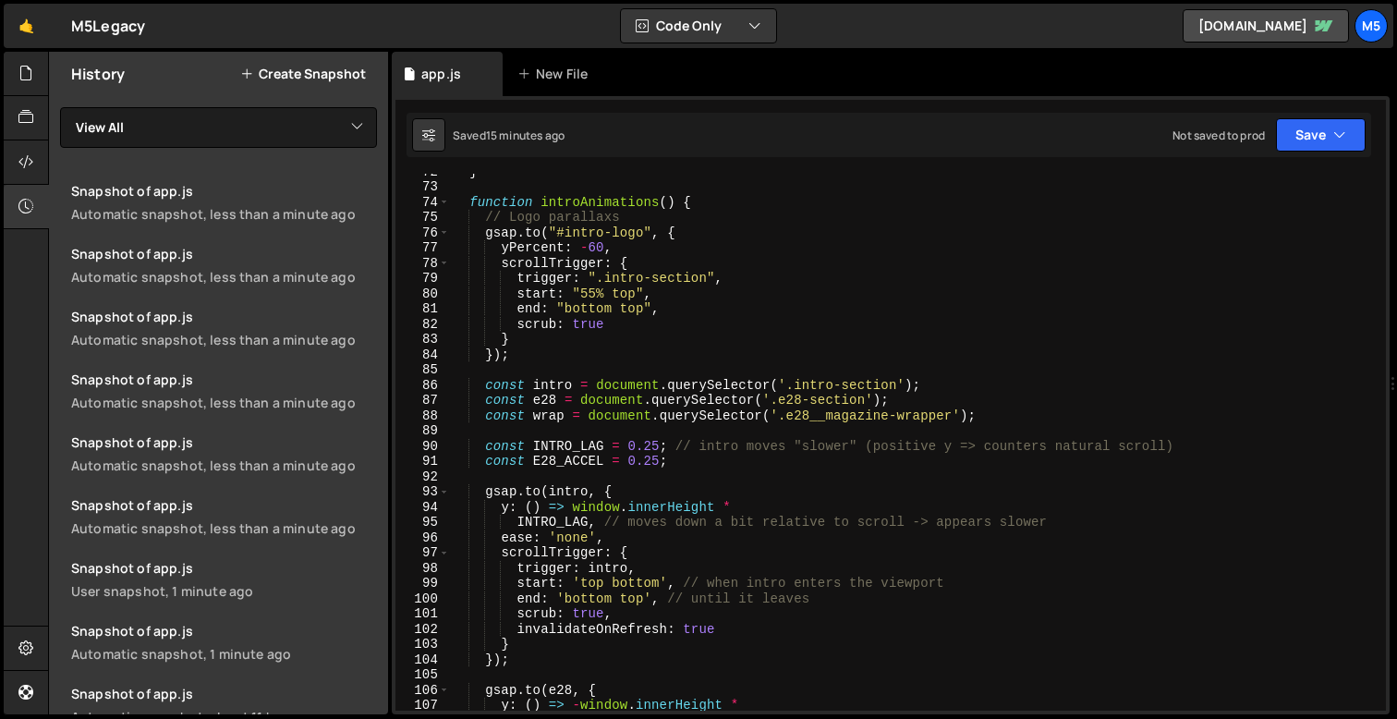
scroll to position [1093, 0]
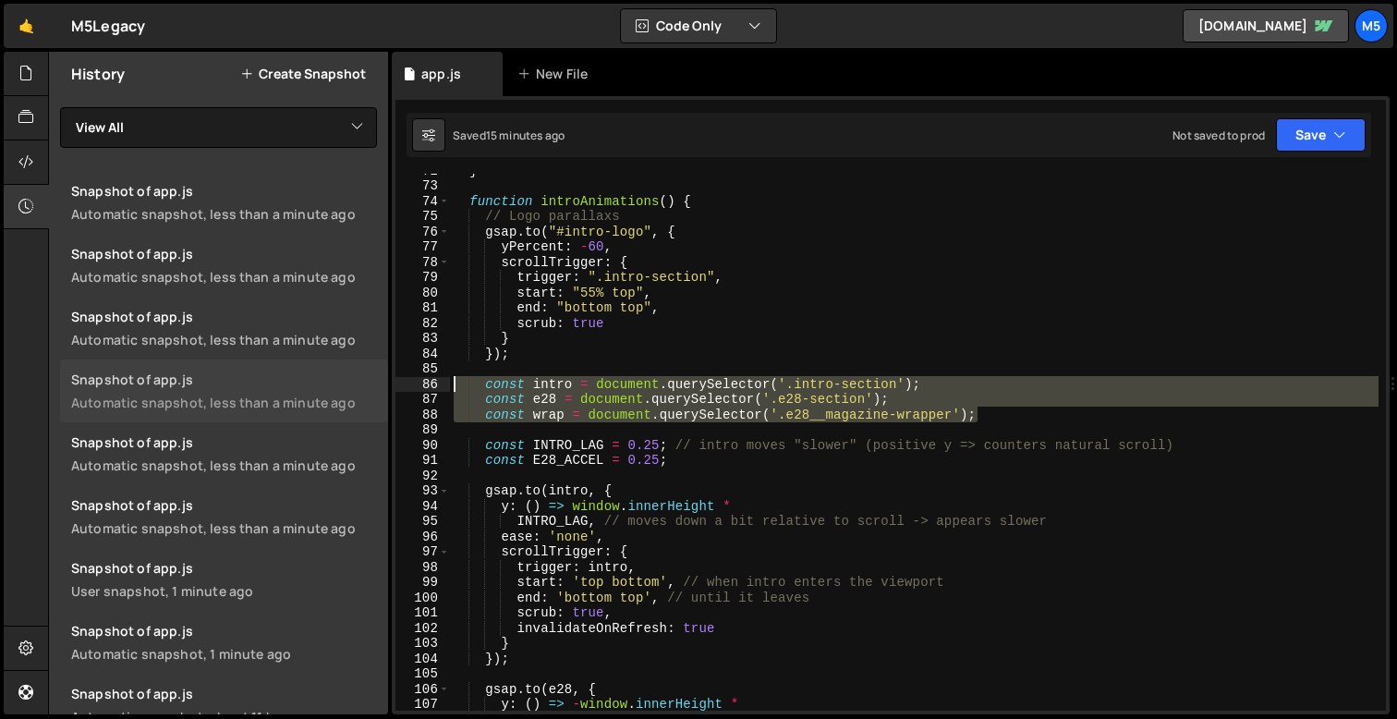
drag, startPoint x: 980, startPoint y: 418, endPoint x: 380, endPoint y: 383, distance: 601.5
click at [380, 383] on div "Files New File Javascript files 1 app.js 0 CSS files Copy share link Edit File …" at bounding box center [722, 383] width 1349 height 663
paste textarea "const wrap = document.querySelector('.e28__magazine-wrapper');"
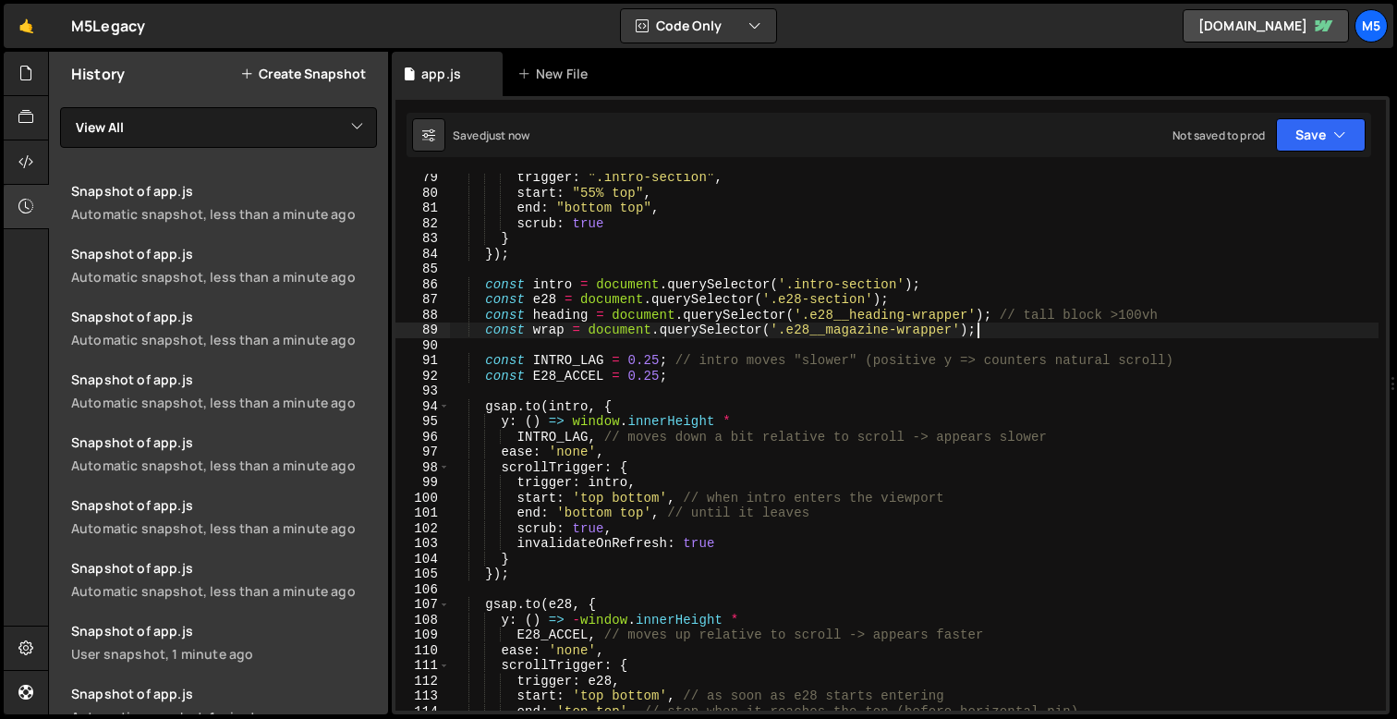
scroll to position [1196, 0]
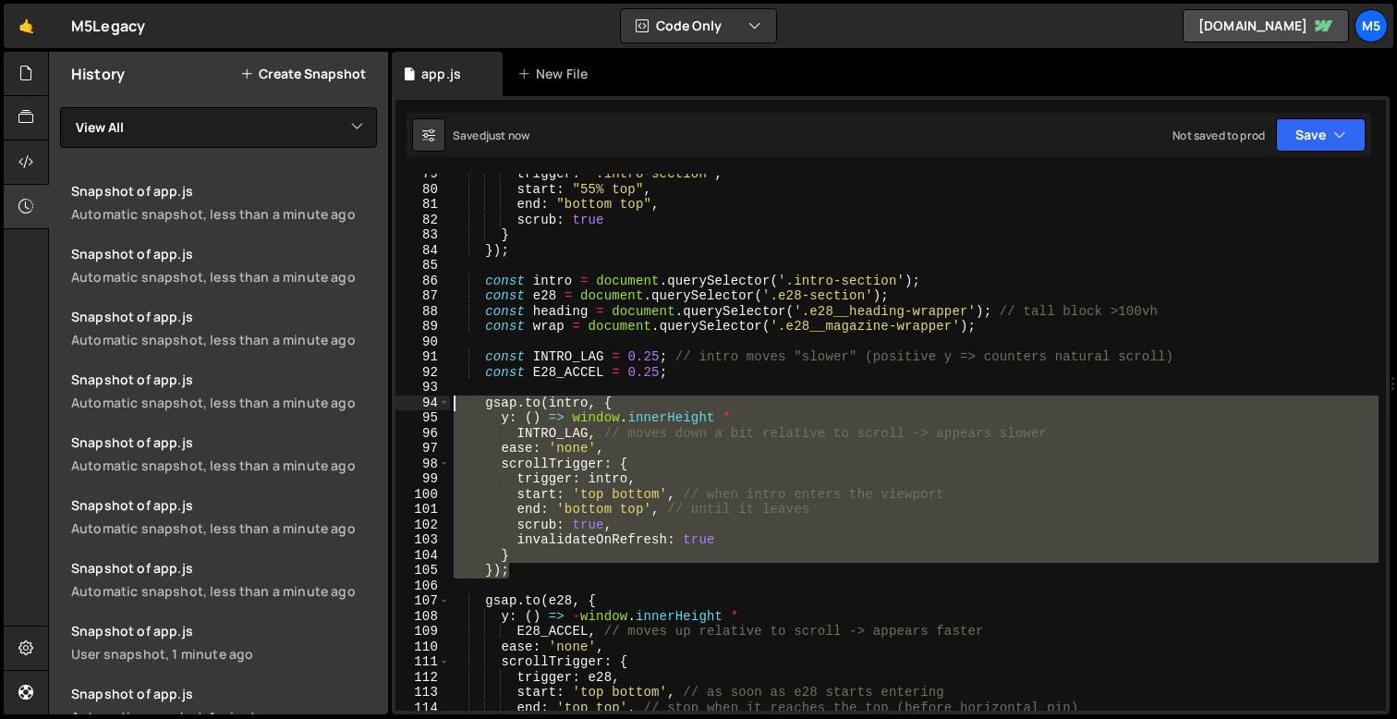
drag, startPoint x: 516, startPoint y: 569, endPoint x: 415, endPoint y: 404, distance: 193.6
click at [415, 404] on div "const wrap = document.querySelector('.e28__magazine-wrapper'); 79 80 81 82 83 8…" at bounding box center [890, 442] width 990 height 537
paste textarea "});"
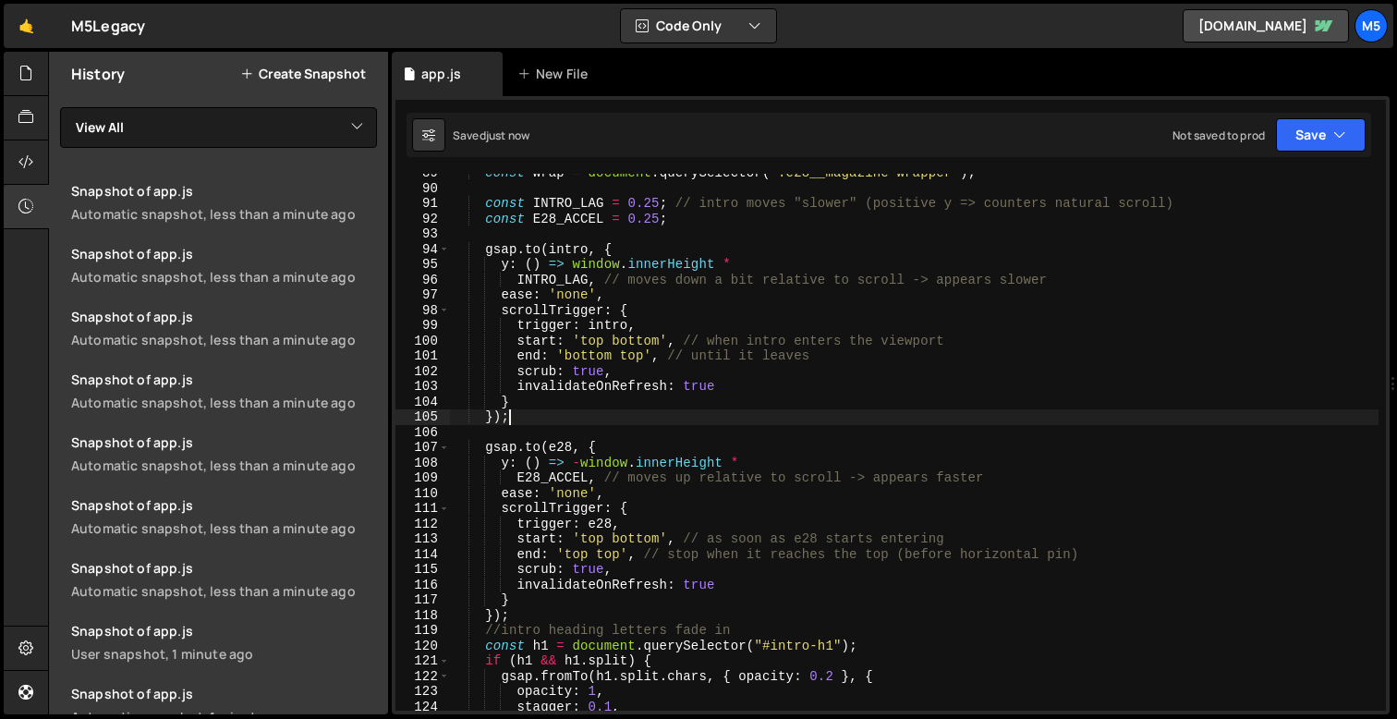
scroll to position [1355, 0]
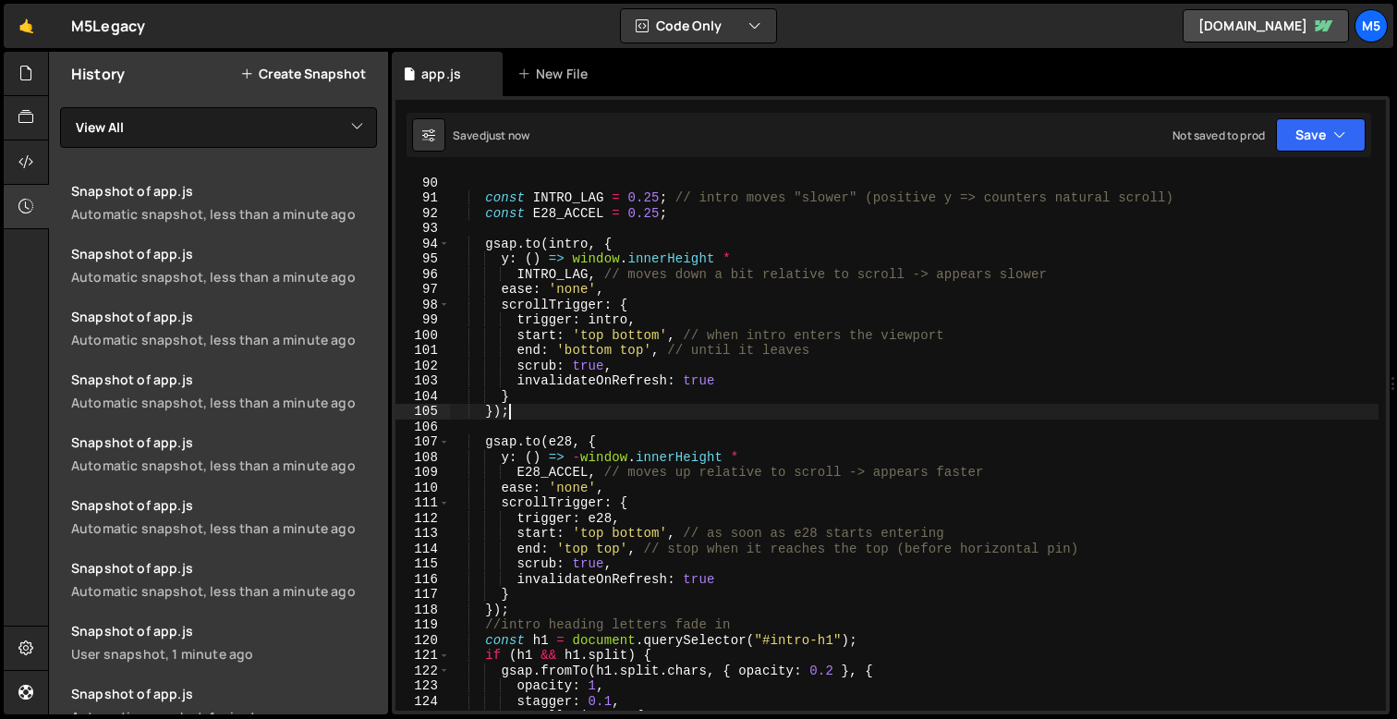
click at [563, 442] on div "const wrap = document . querySelector ( '.e28__magazine-wrapper' ) ; const INTR…" at bounding box center [914, 443] width 928 height 567
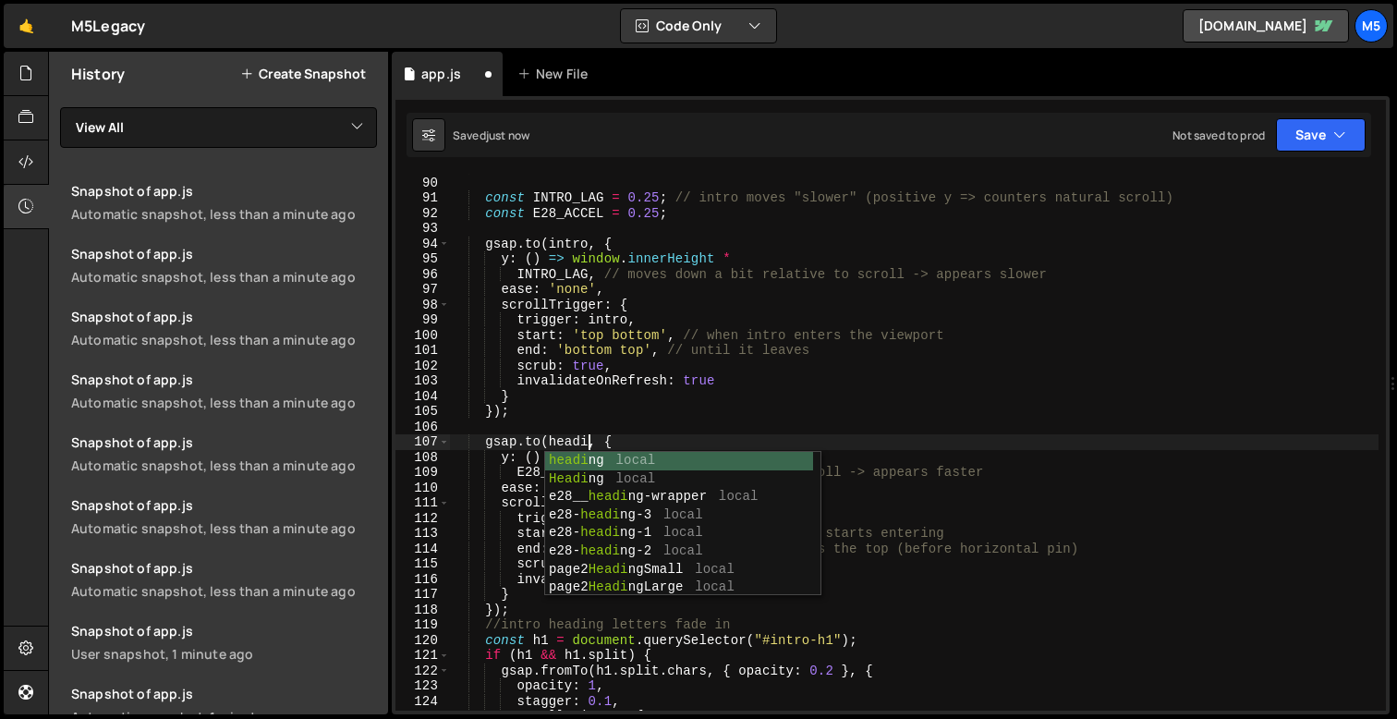
scroll to position [0, 10]
click at [690, 347] on div "const wrap = document . querySelector ( '.e28__magazine-wrapper' ) ; const INTR…" at bounding box center [914, 443] width 928 height 567
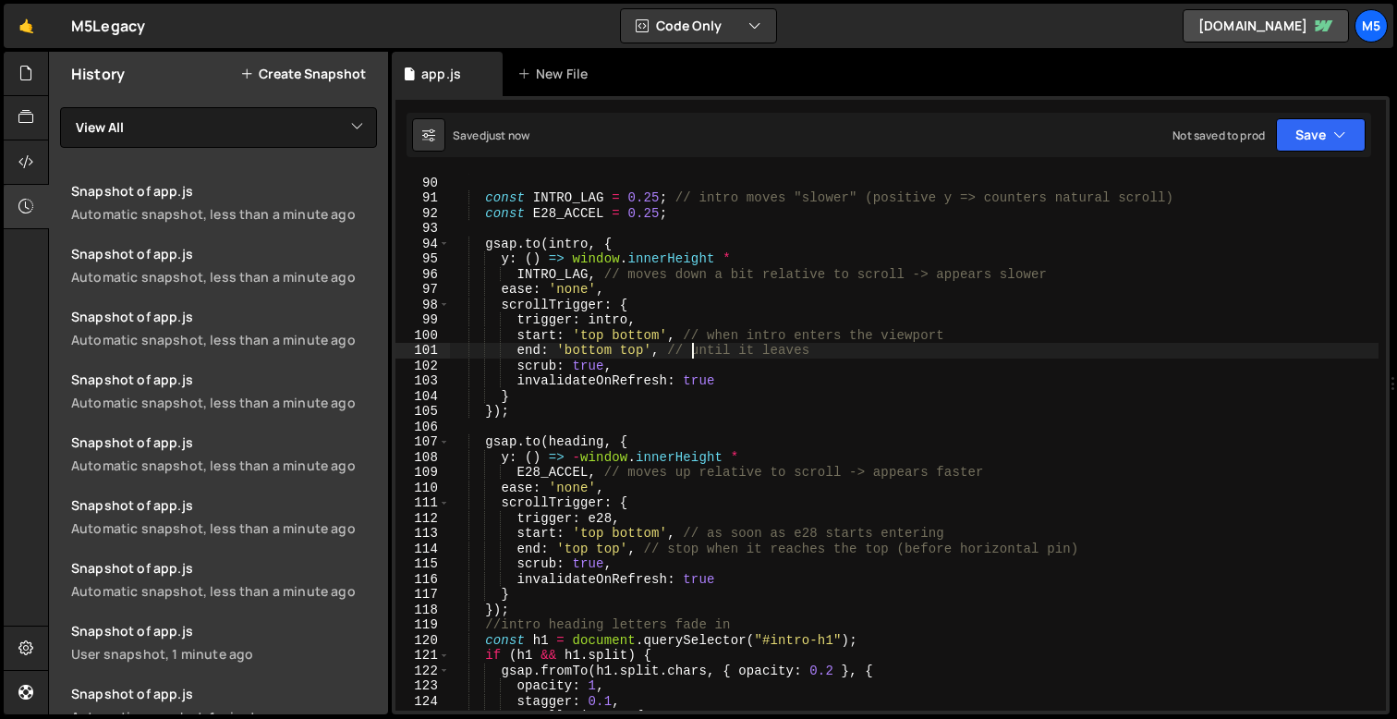
click at [591, 518] on div "const wrap = document . querySelector ( '.e28__magazine-wrapper' ) ; const INTR…" at bounding box center [914, 443] width 928 height 567
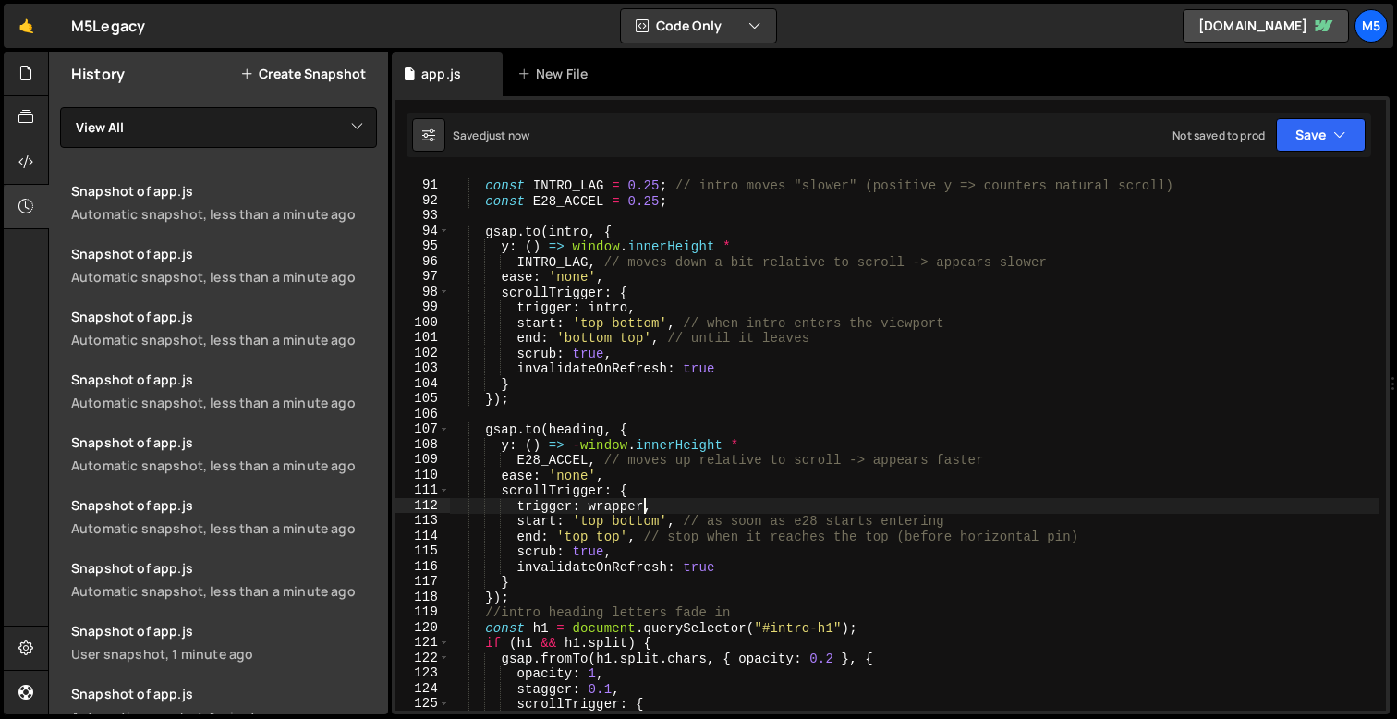
scroll to position [1370, 0]
click at [639, 382] on div "const INTRO_LAG = 0.25 ; // intro moves "slower" (positive y => counters natura…" at bounding box center [914, 443] width 928 height 567
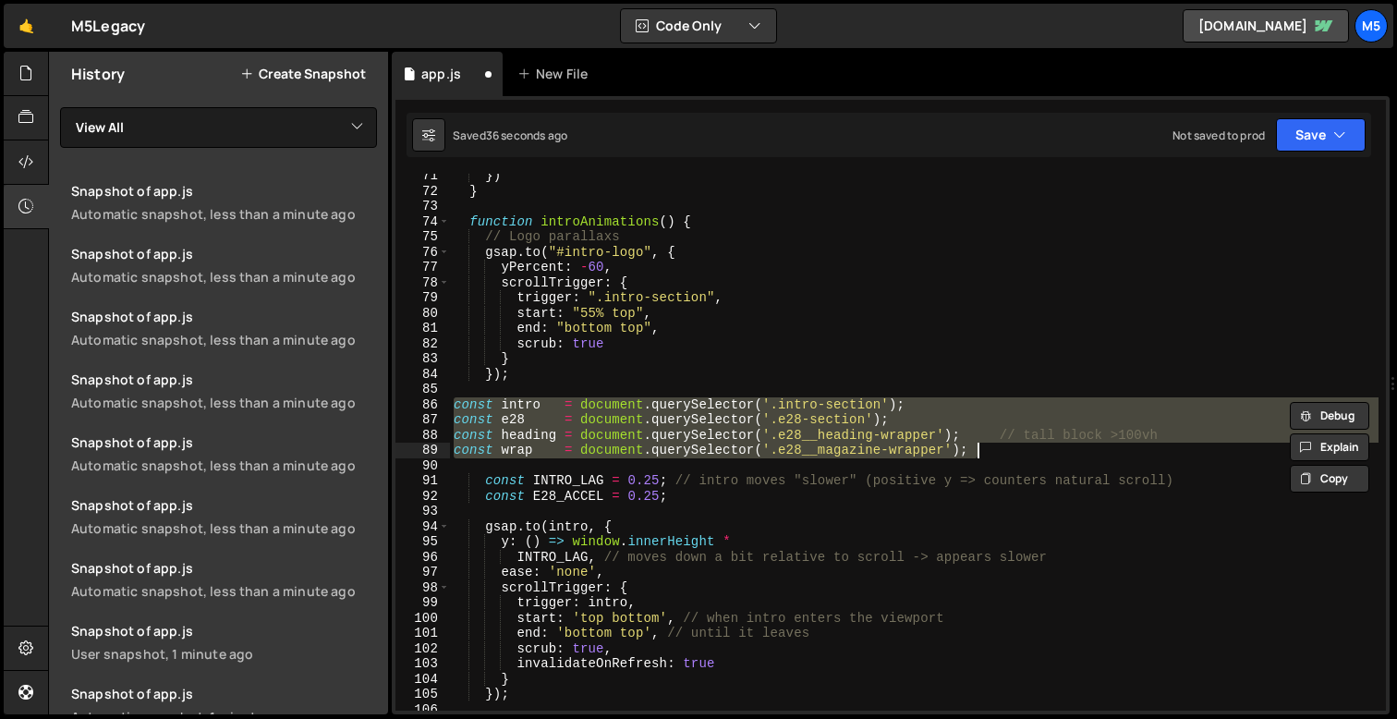
scroll to position [1073, 0]
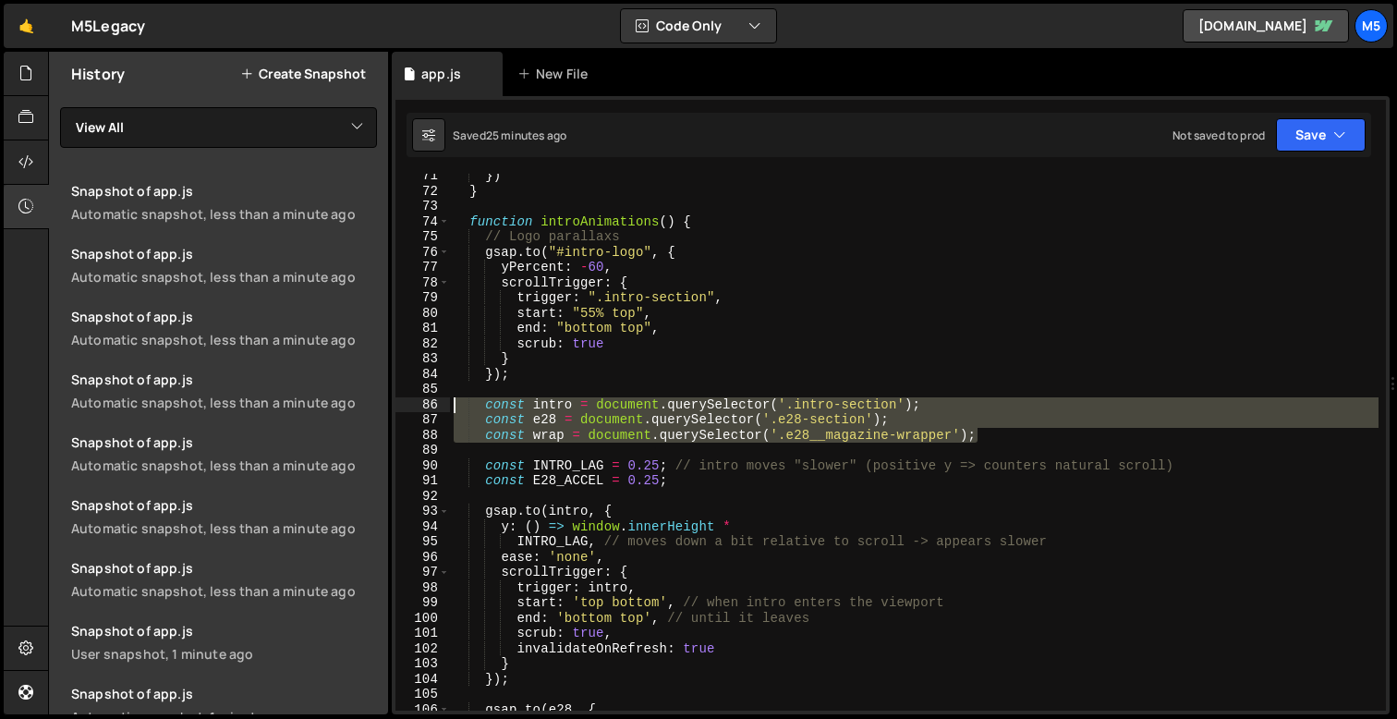
drag, startPoint x: 993, startPoint y: 438, endPoint x: 410, endPoint y: 402, distance: 584.1
click at [409, 402] on div "const wrap = document.querySelector('.e28__magazine-wrapper'); 71 72 73 74 75 7…" at bounding box center [890, 442] width 990 height 537
paste textarea "const wrap = document.querySelector('.e28__magazine-wrapper"
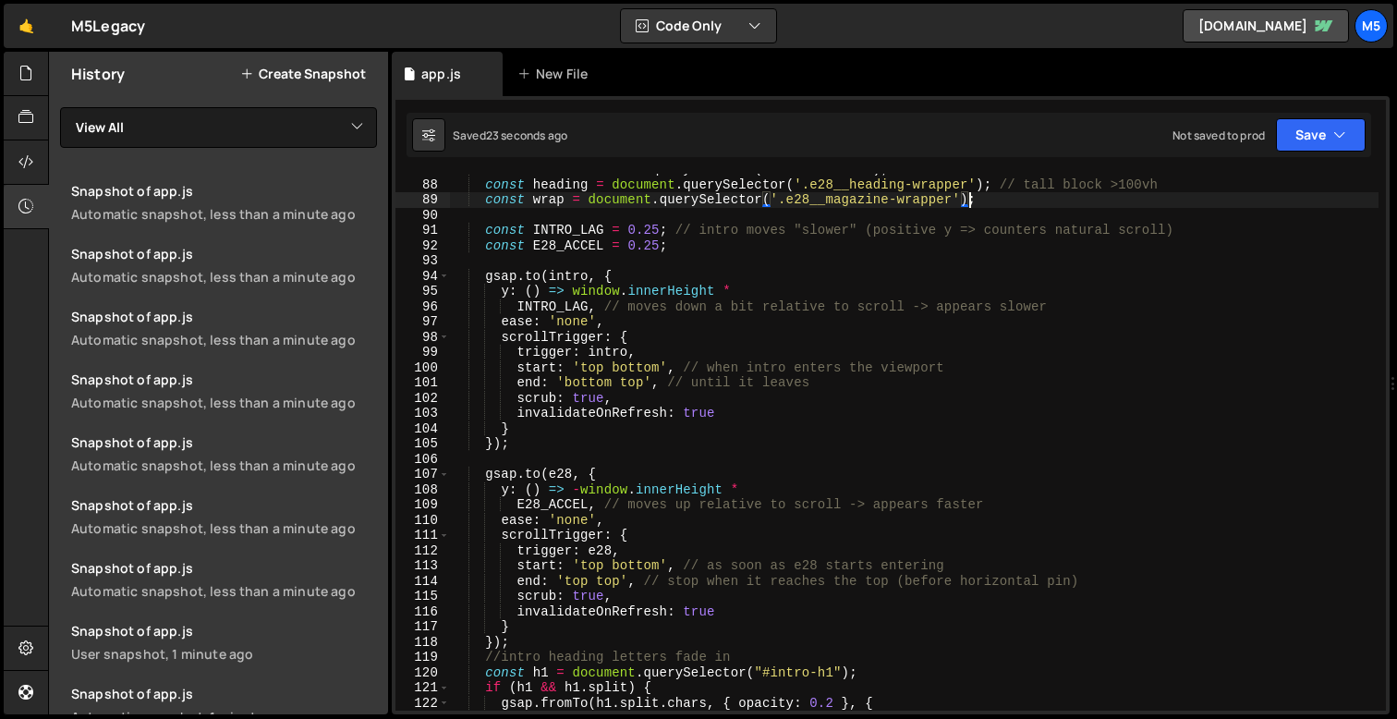
scroll to position [1323, 0]
click at [554, 481] on div "const e28 = document . querySelector ( '.e28-section' ) ; const heading = docum…" at bounding box center [914, 445] width 928 height 567
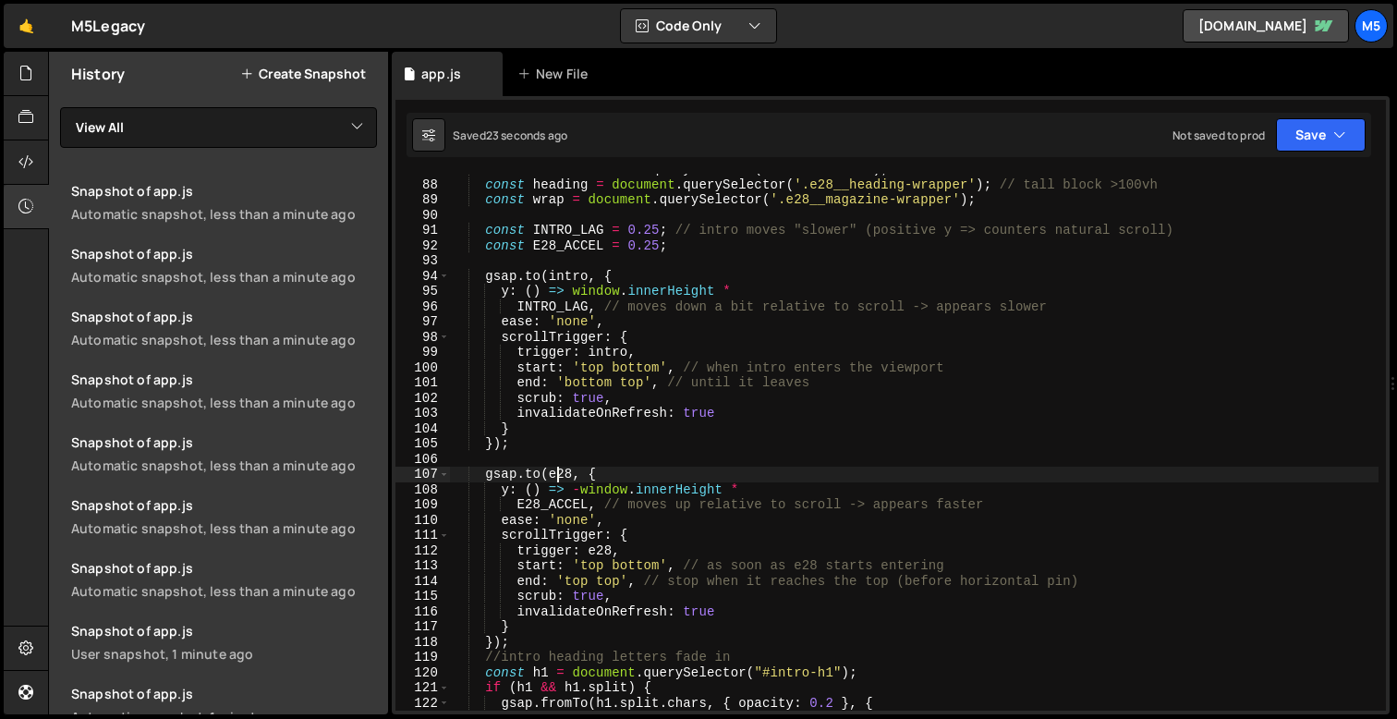
click at [554, 481] on div "const e28 = document . querySelector ( '.e28-section' ) ; const heading = docum…" at bounding box center [914, 445] width 928 height 567
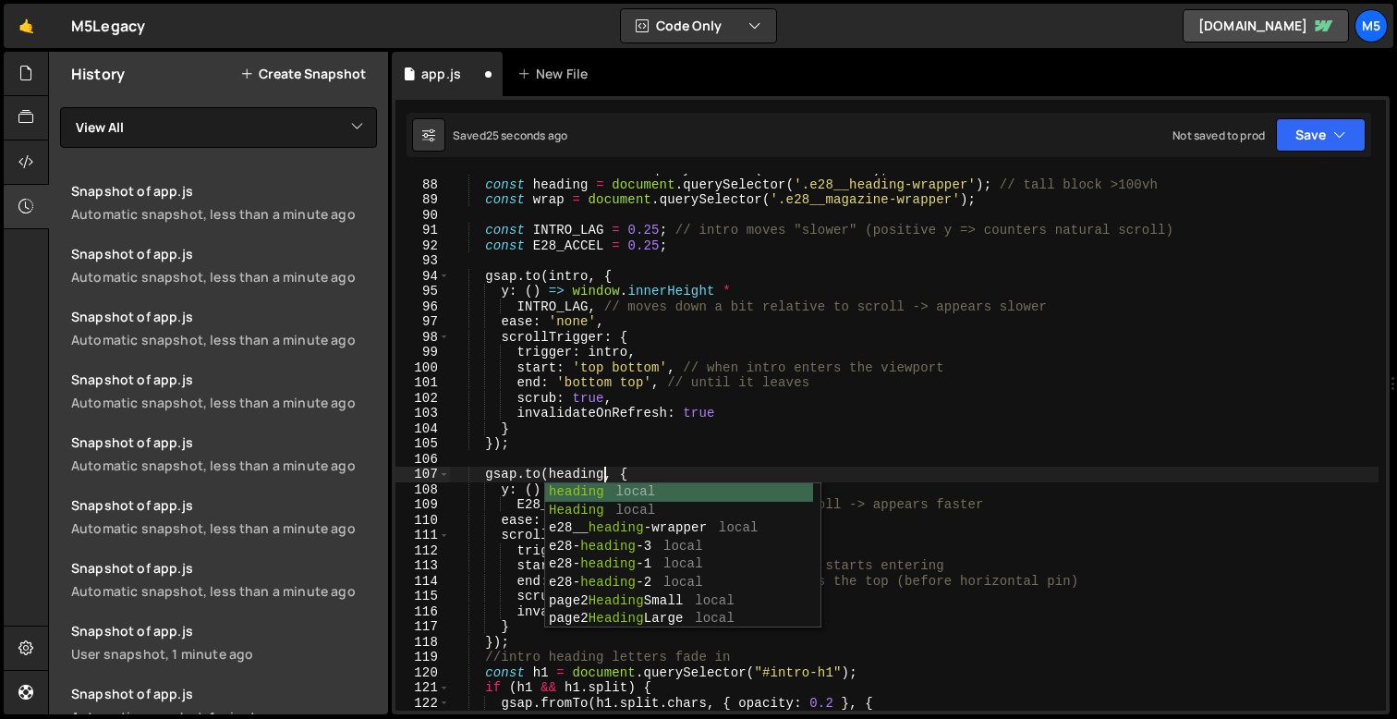
click at [890, 425] on div "const e28 = document . querySelector ( '.e28-section' ) ; const heading = docum…" at bounding box center [914, 445] width 928 height 567
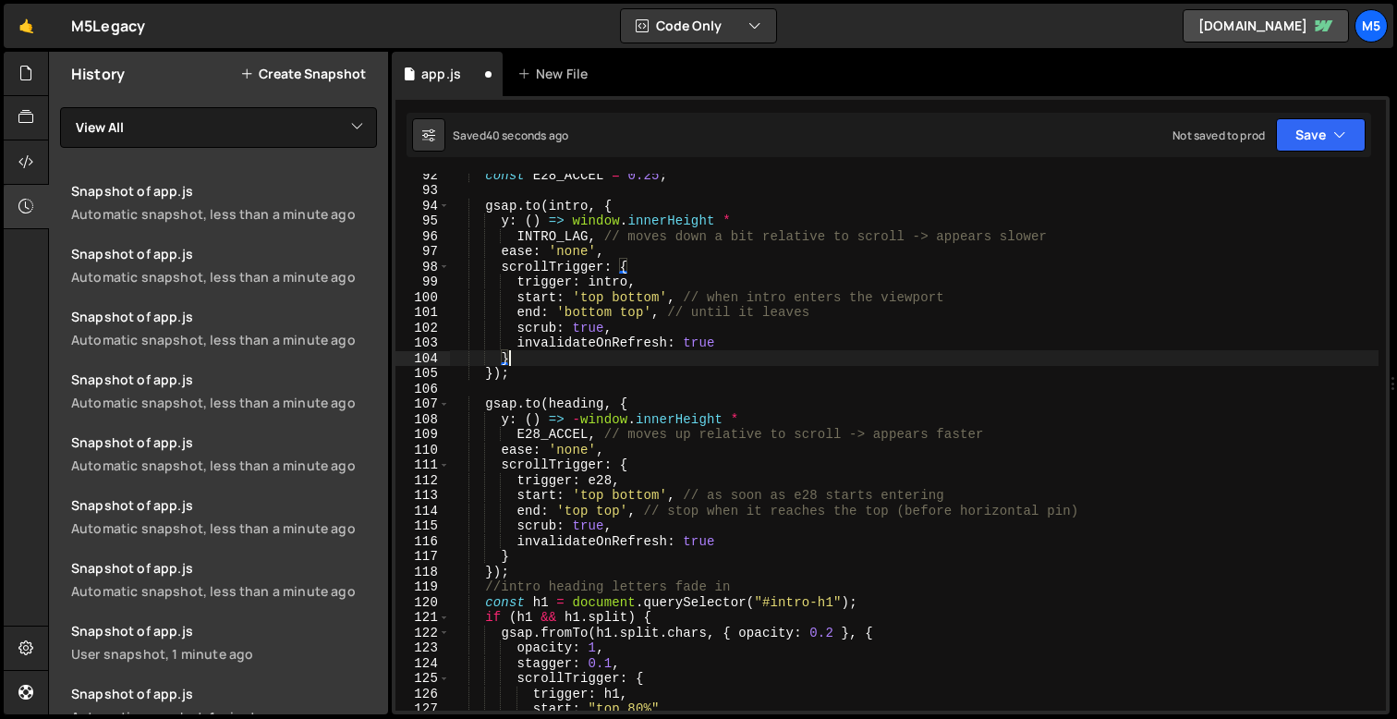
scroll to position [1401, 0]
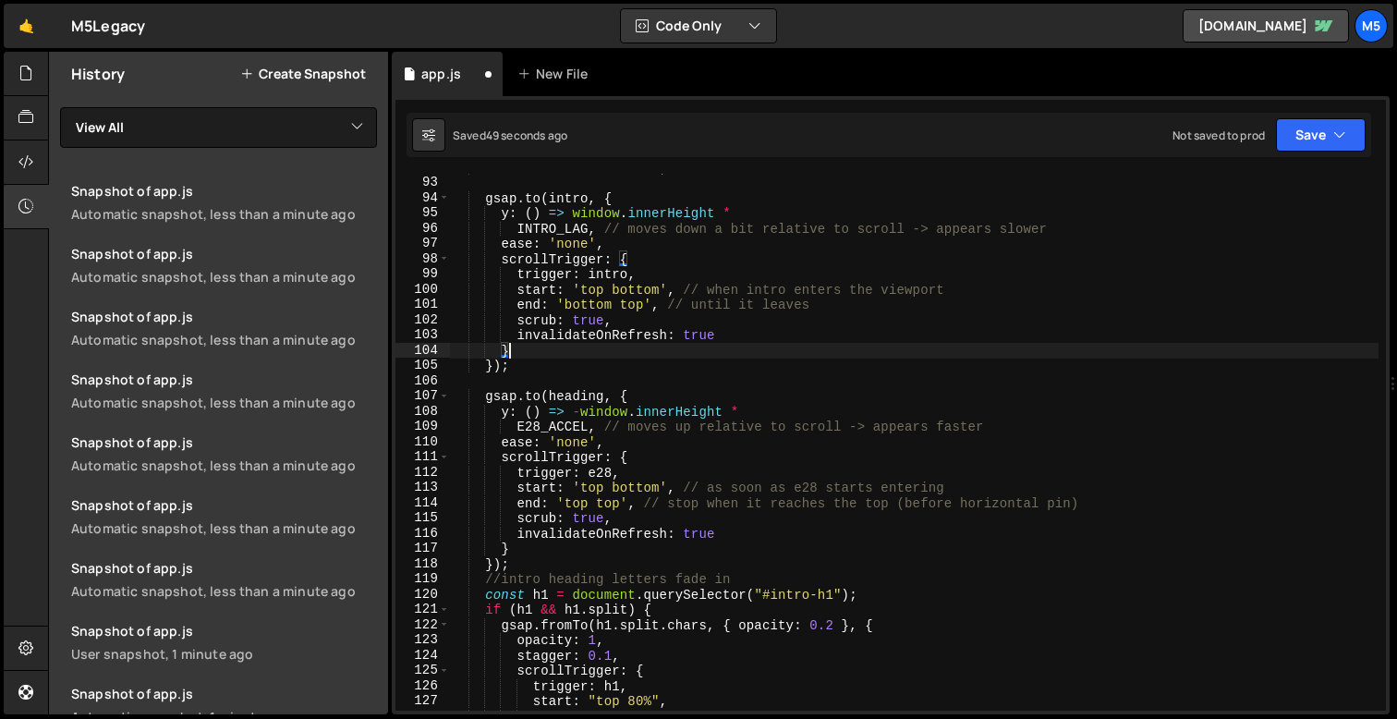
click at [677, 489] on div "const E28_ACCEL = 0.25 ; gsap . to ( intro , { y : ( ) => window . innerHeight …" at bounding box center [914, 443] width 928 height 567
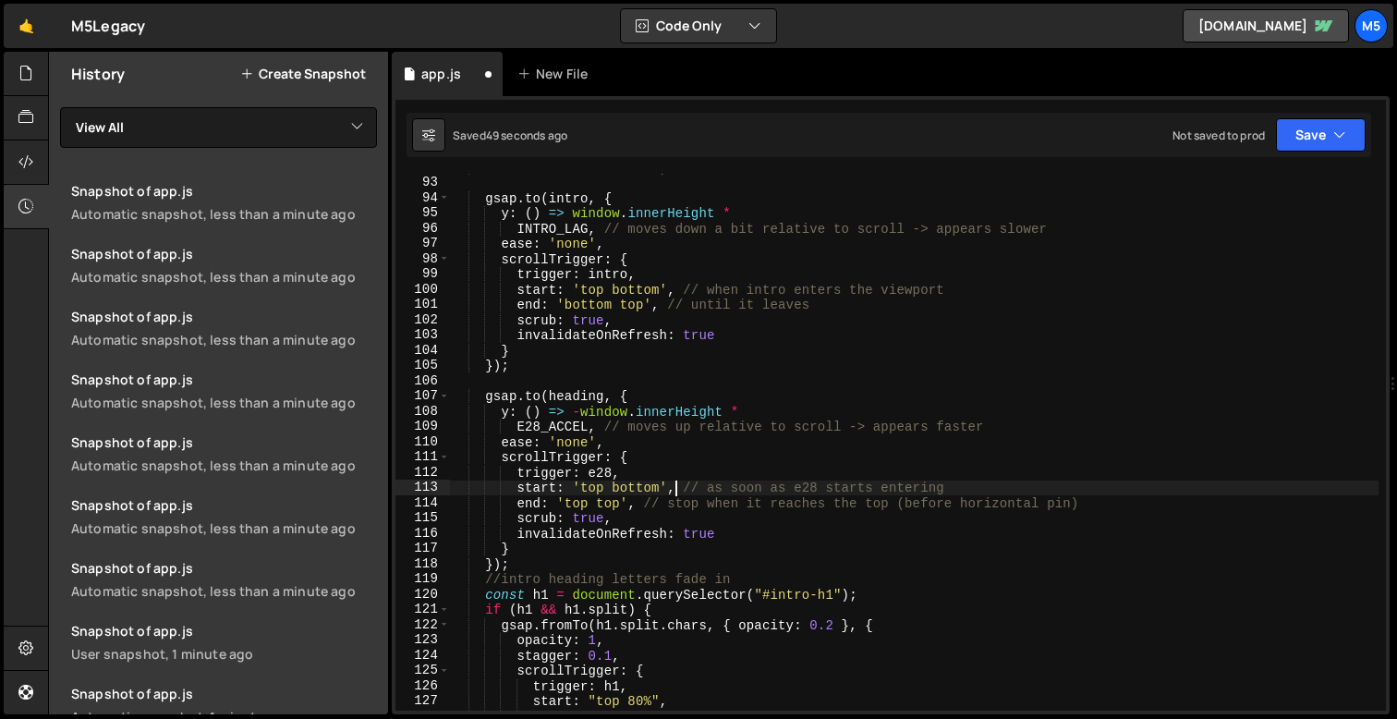
scroll to position [0, 4]
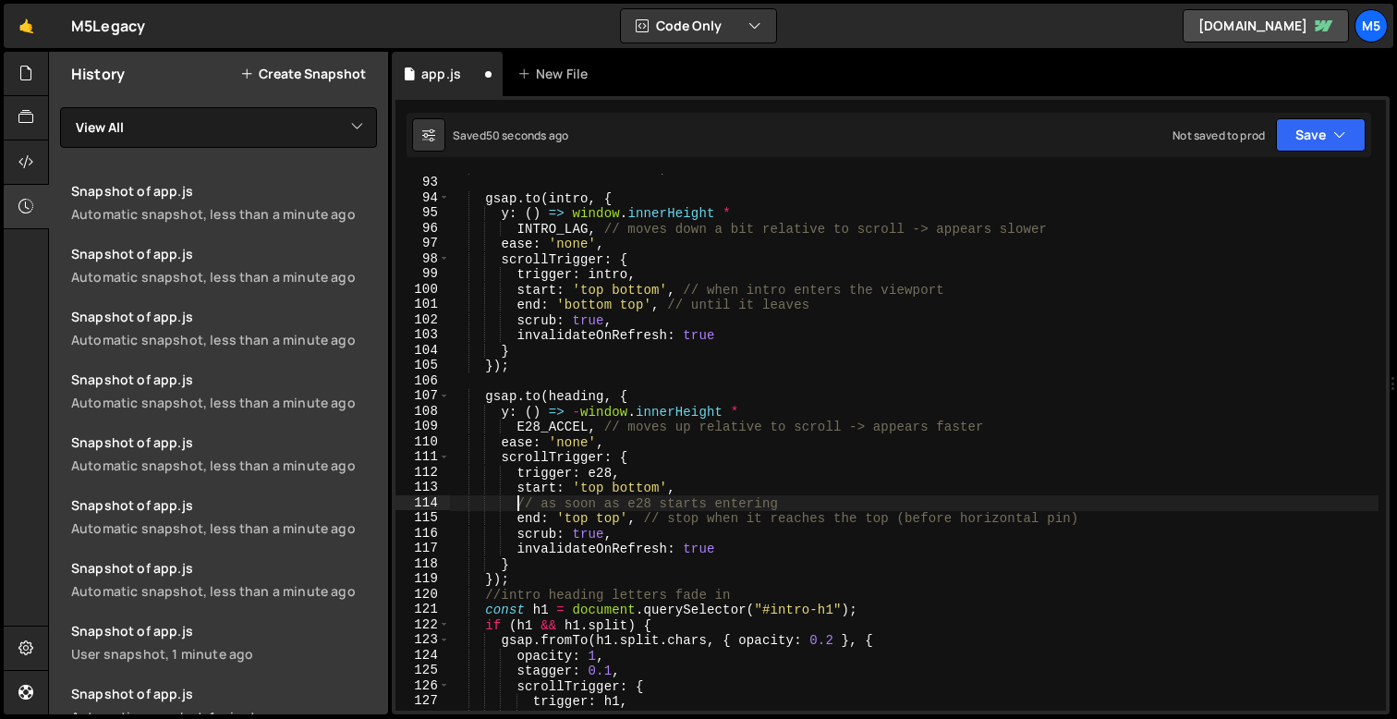
paste textarea "endTrigger: wrap,"
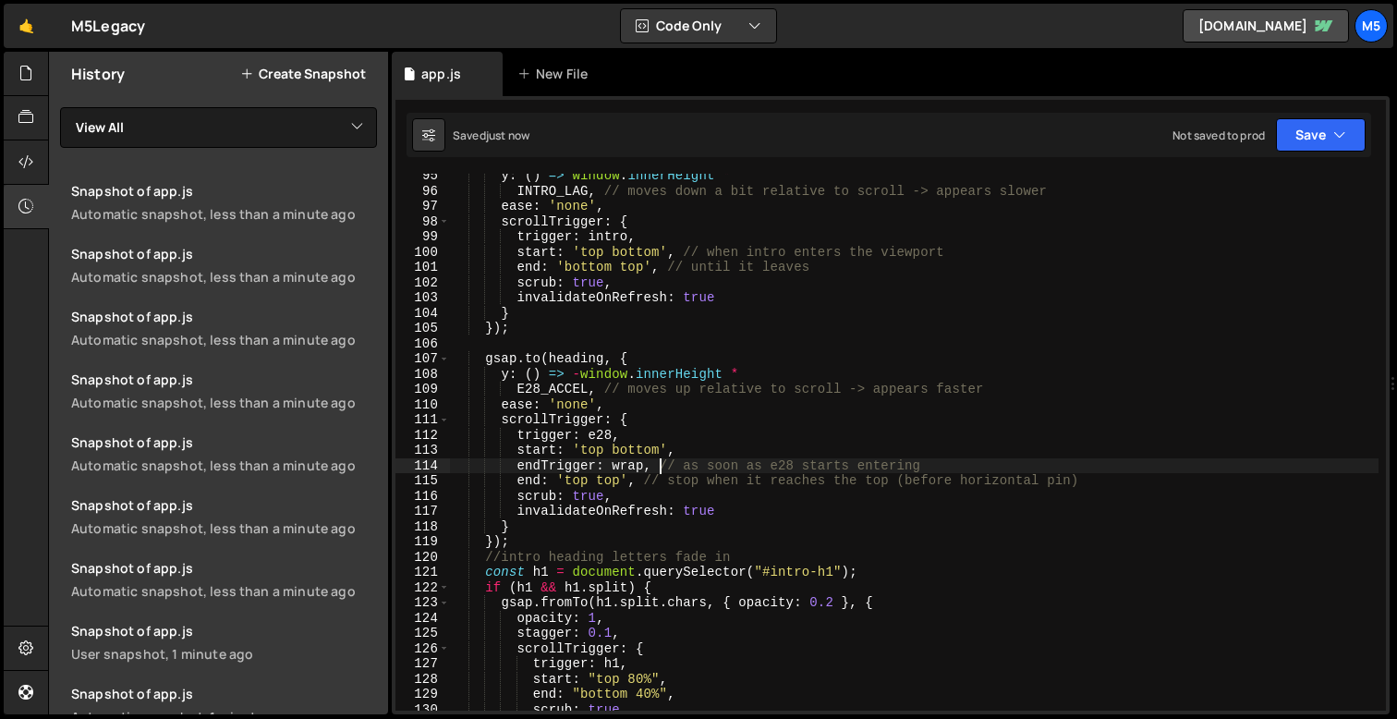
scroll to position [1458, 0]
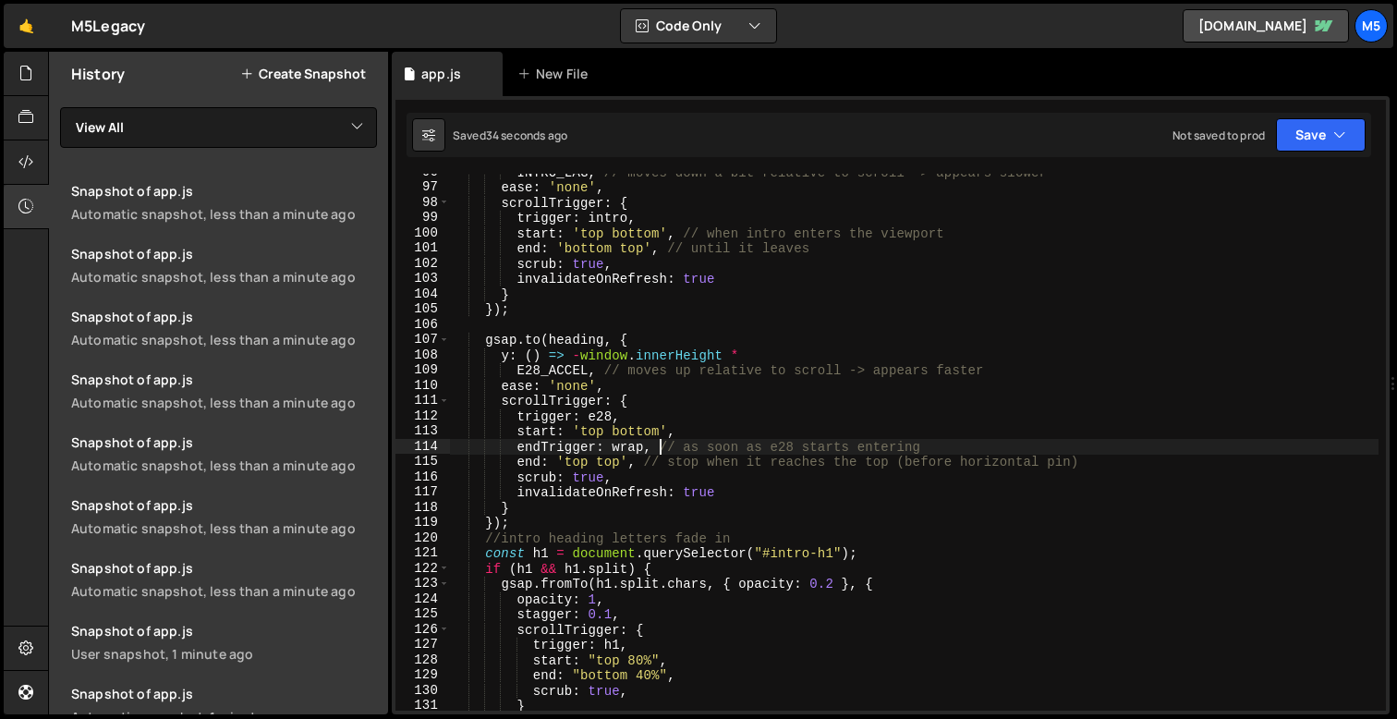
click at [673, 334] on div "INTRO_LAG , // moves down a bit relative to scroll -> appears slower ease : 'no…" at bounding box center [914, 447] width 928 height 567
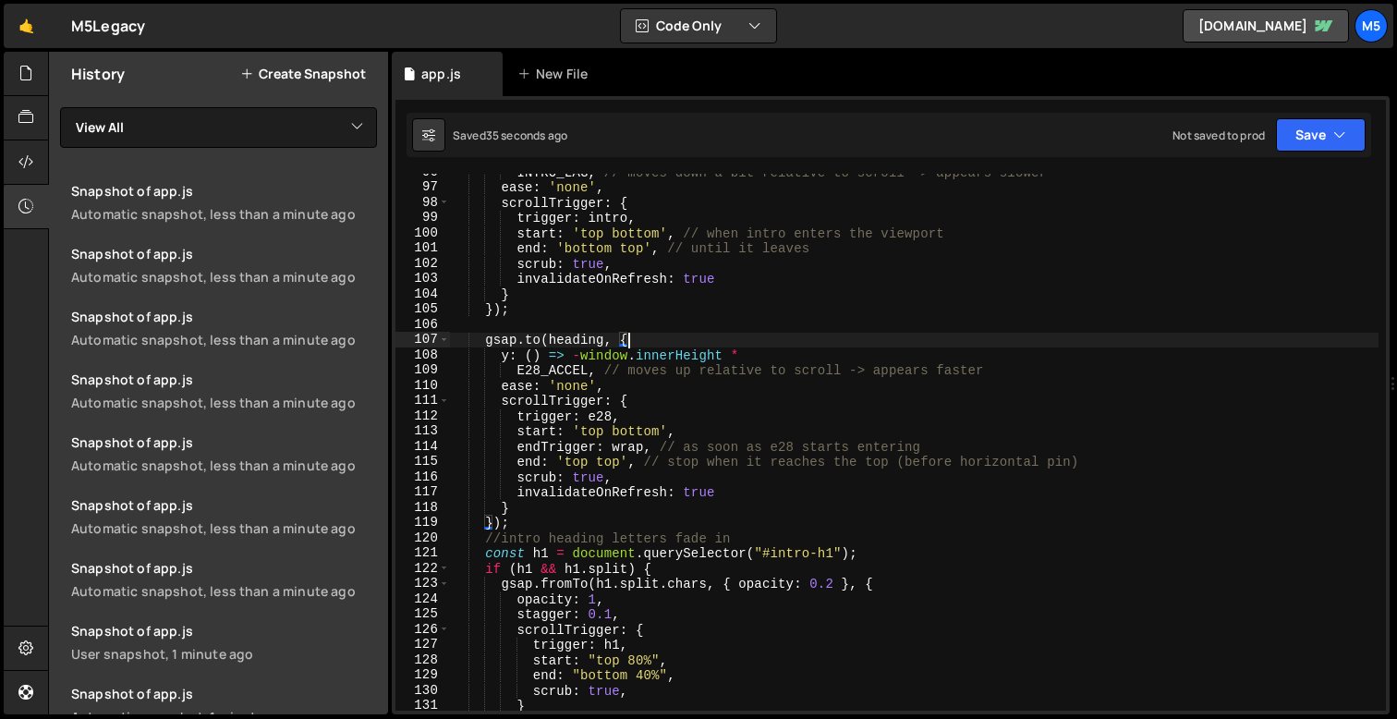
scroll to position [0, 2]
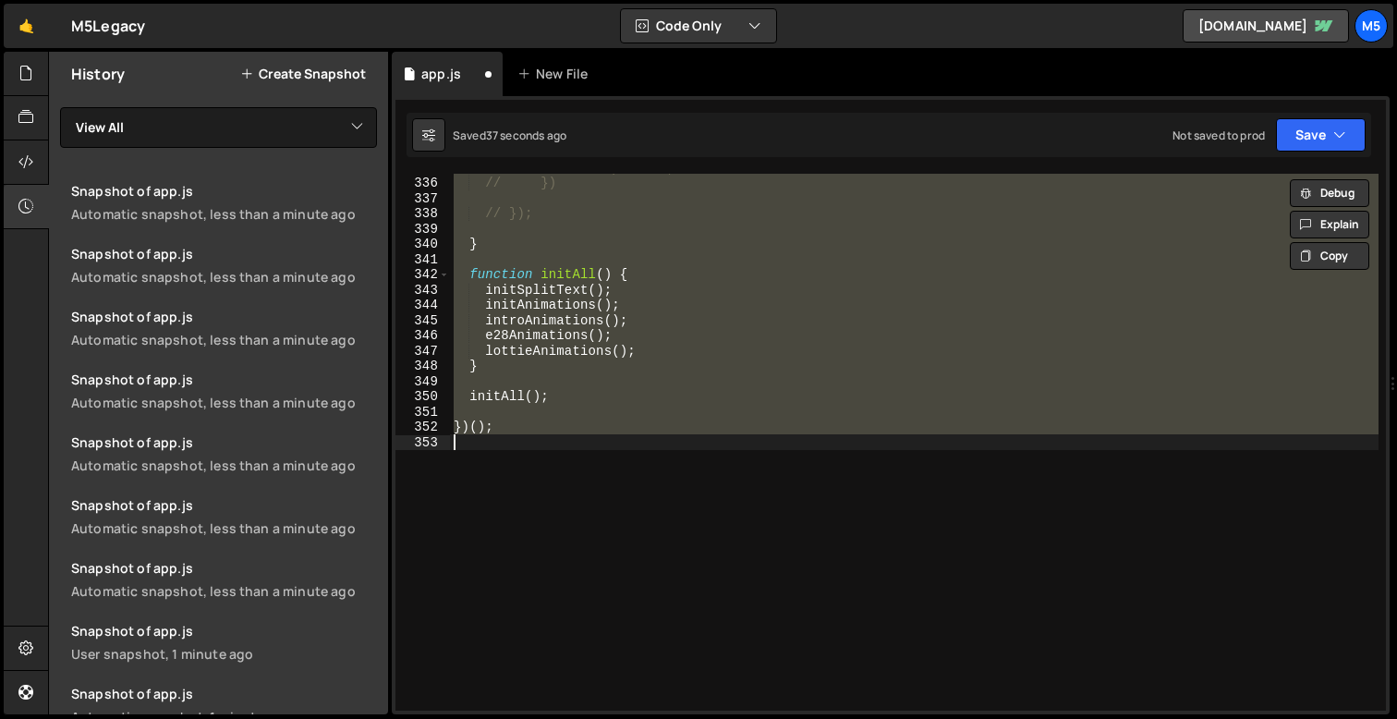
type textarea "const e28 = document.querySelector('.e28-section'); const wrap = document.query…"
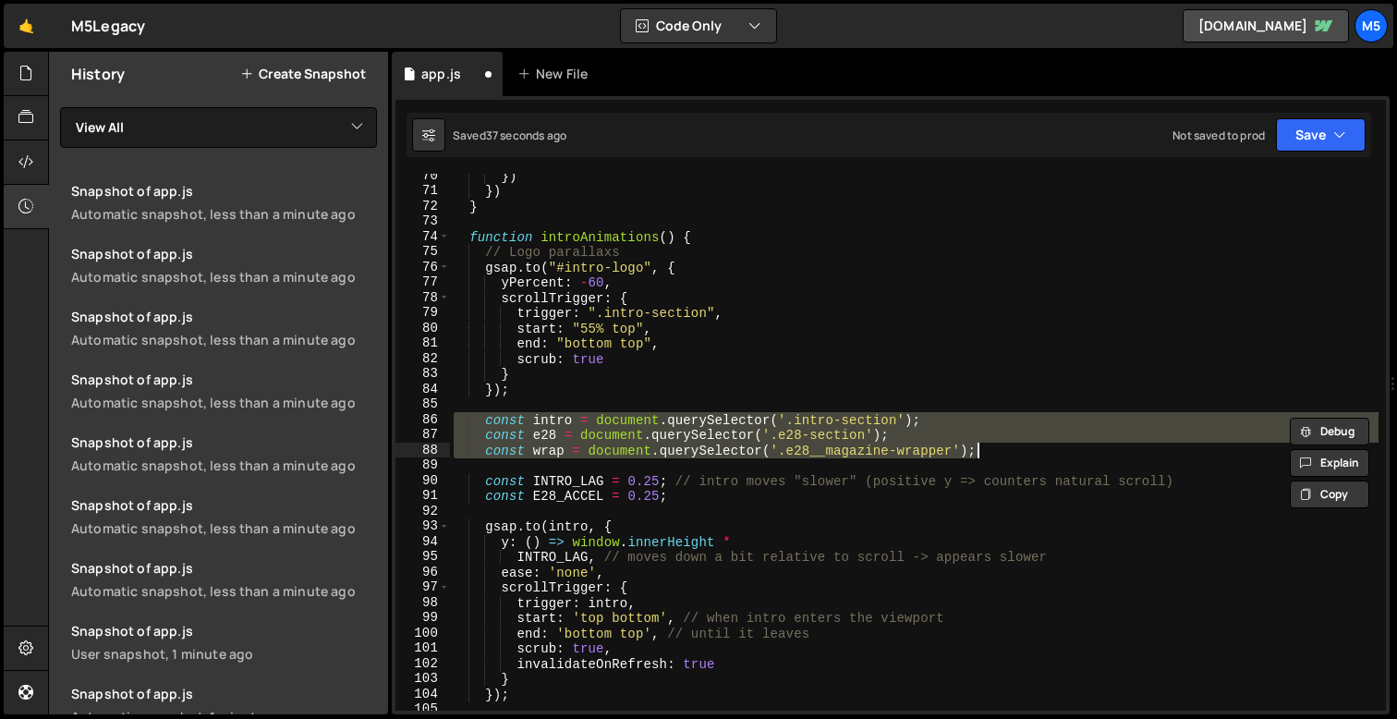
scroll to position [1058, 0]
click at [819, 399] on div "}) }) } function introAnimations ( ) { // Logo parallaxs gsap . to ( "#intro-lo…" at bounding box center [914, 451] width 928 height 567
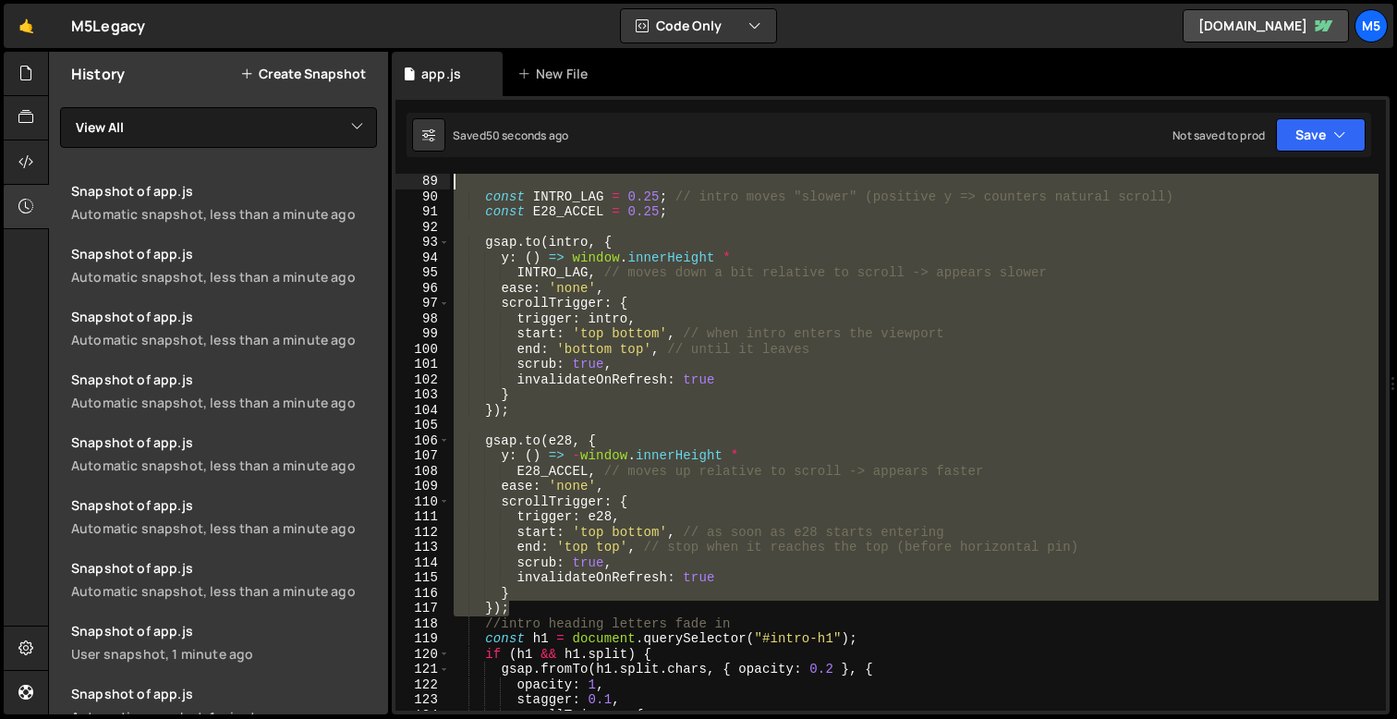
scroll to position [1006, 0]
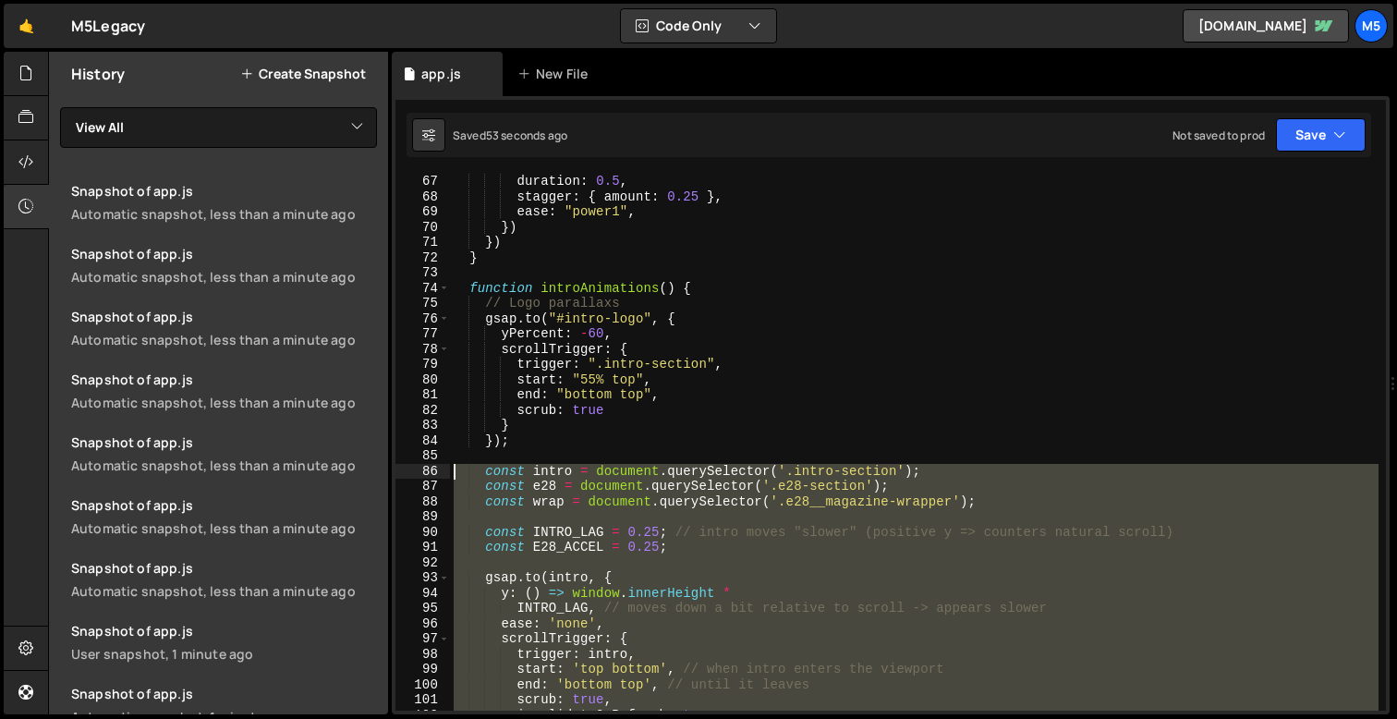
drag, startPoint x: 514, startPoint y: 387, endPoint x: 431, endPoint y: 470, distance: 117.6
click at [431, 470] on div "67 68 69 70 71 72 73 74 75 76 77 78 79 80 81 82 83 84 85 86 87 88 89 90 91 92 9…" at bounding box center [890, 442] width 990 height 537
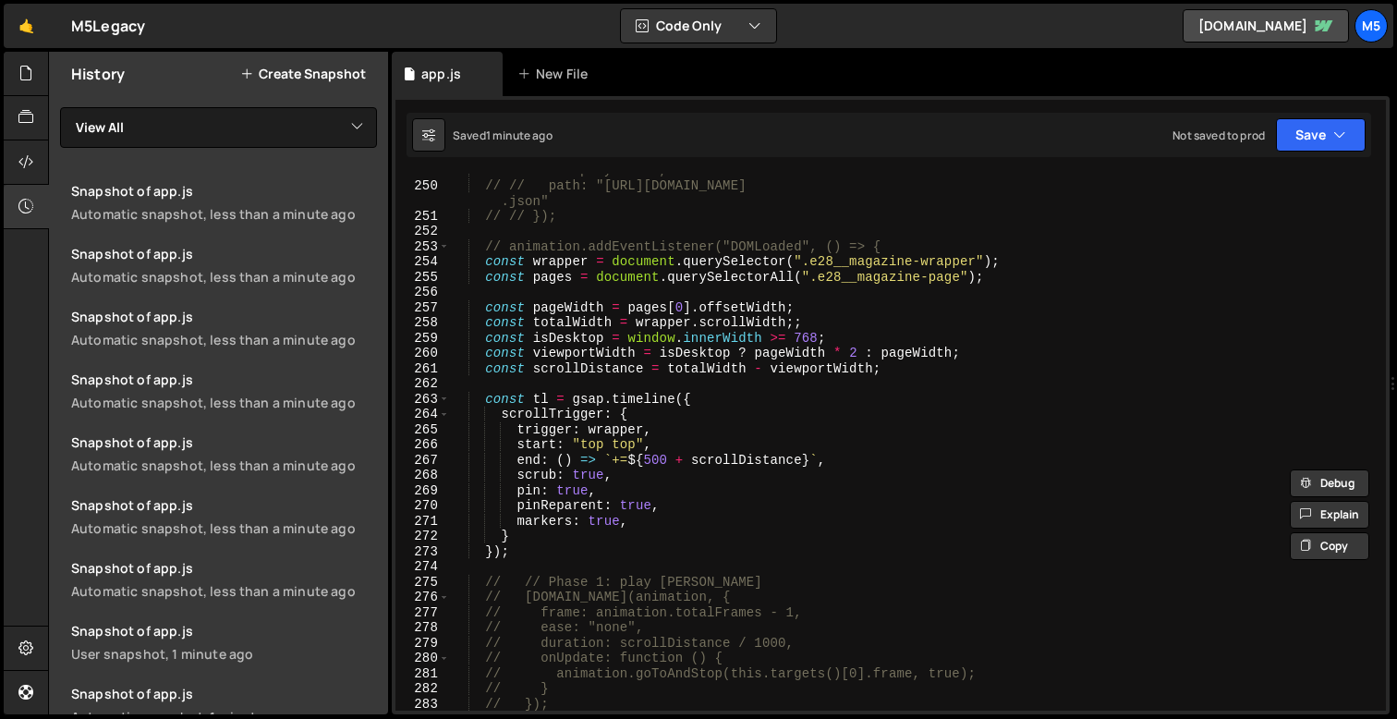
scroll to position [3796, 0]
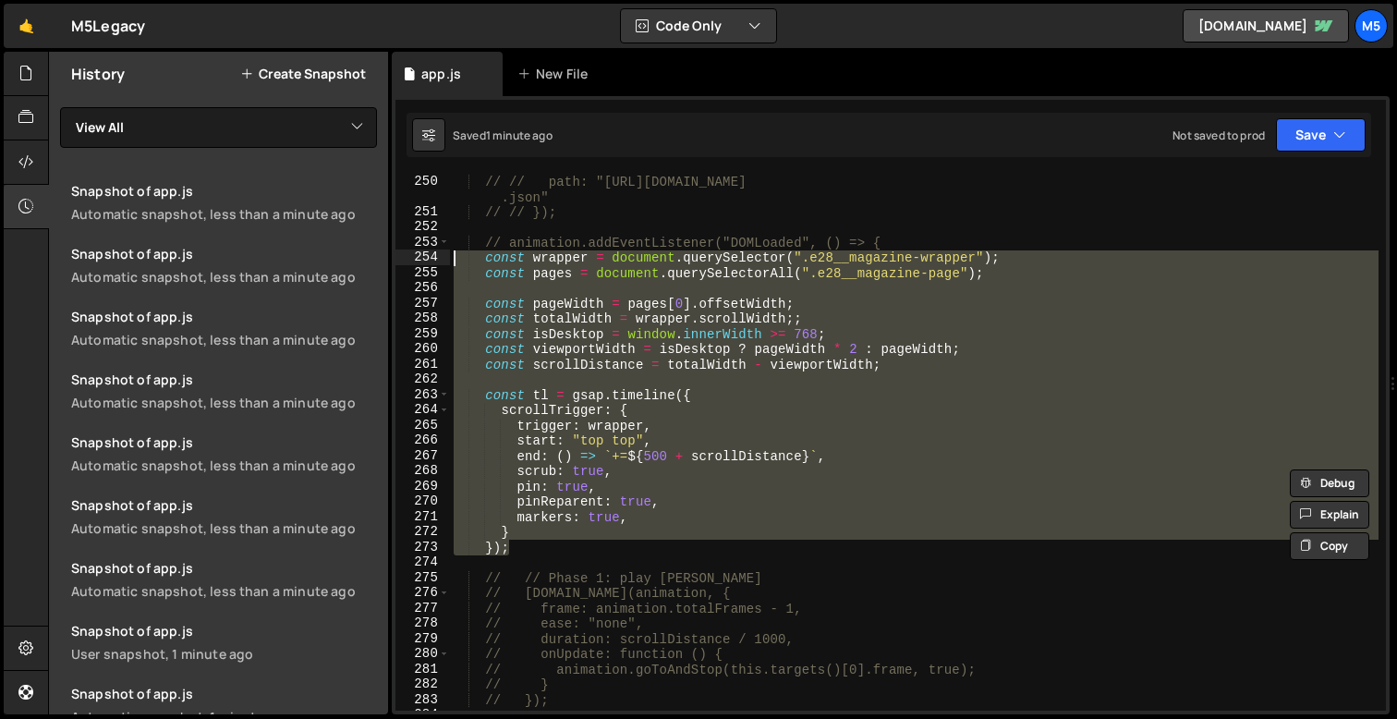
drag, startPoint x: 516, startPoint y: 549, endPoint x: 418, endPoint y: 260, distance: 305.6
click at [418, 260] on div "const intro = document.querySelector('.intro-section'); const e28 = document.qu…" at bounding box center [890, 442] width 990 height 537
click at [625, 491] on div "// // path: "[URL][DOMAIN_NAME] .json" // // }); // animation.addEventListener(…" at bounding box center [914, 465] width 928 height 583
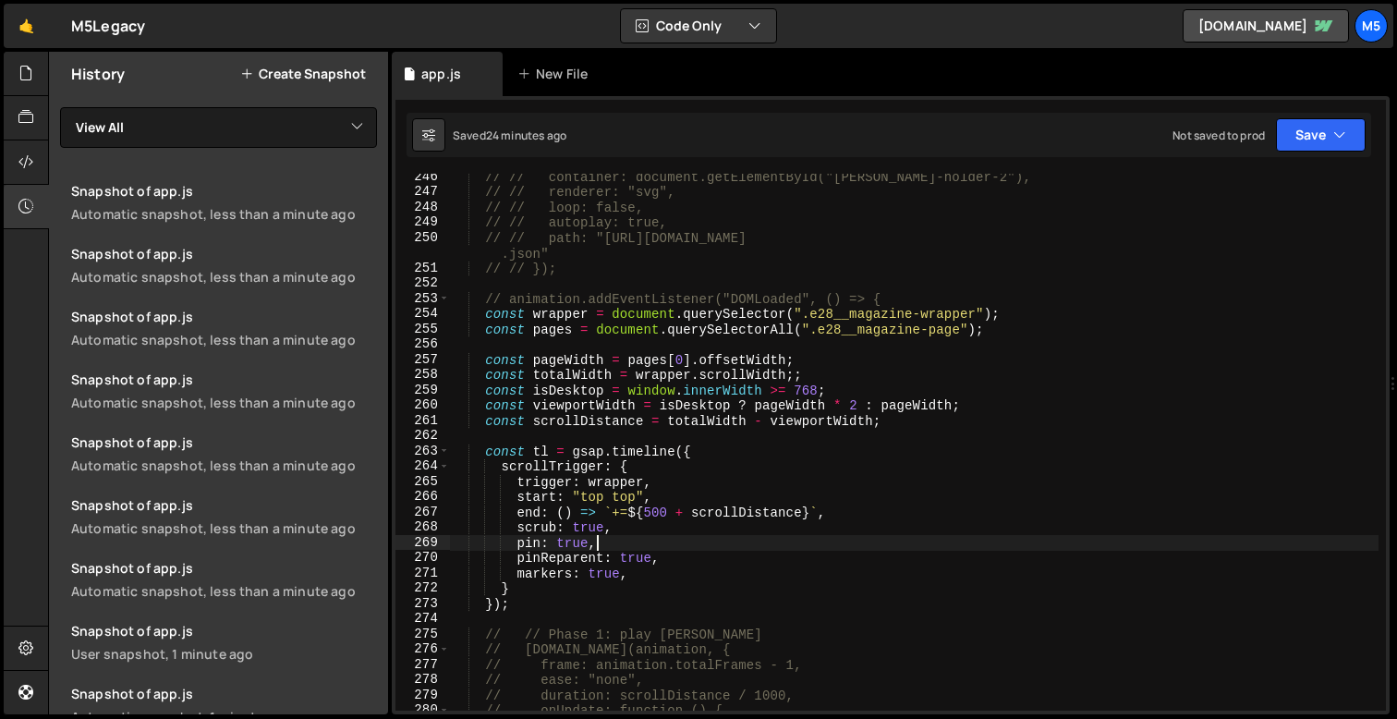
scroll to position [3755, 0]
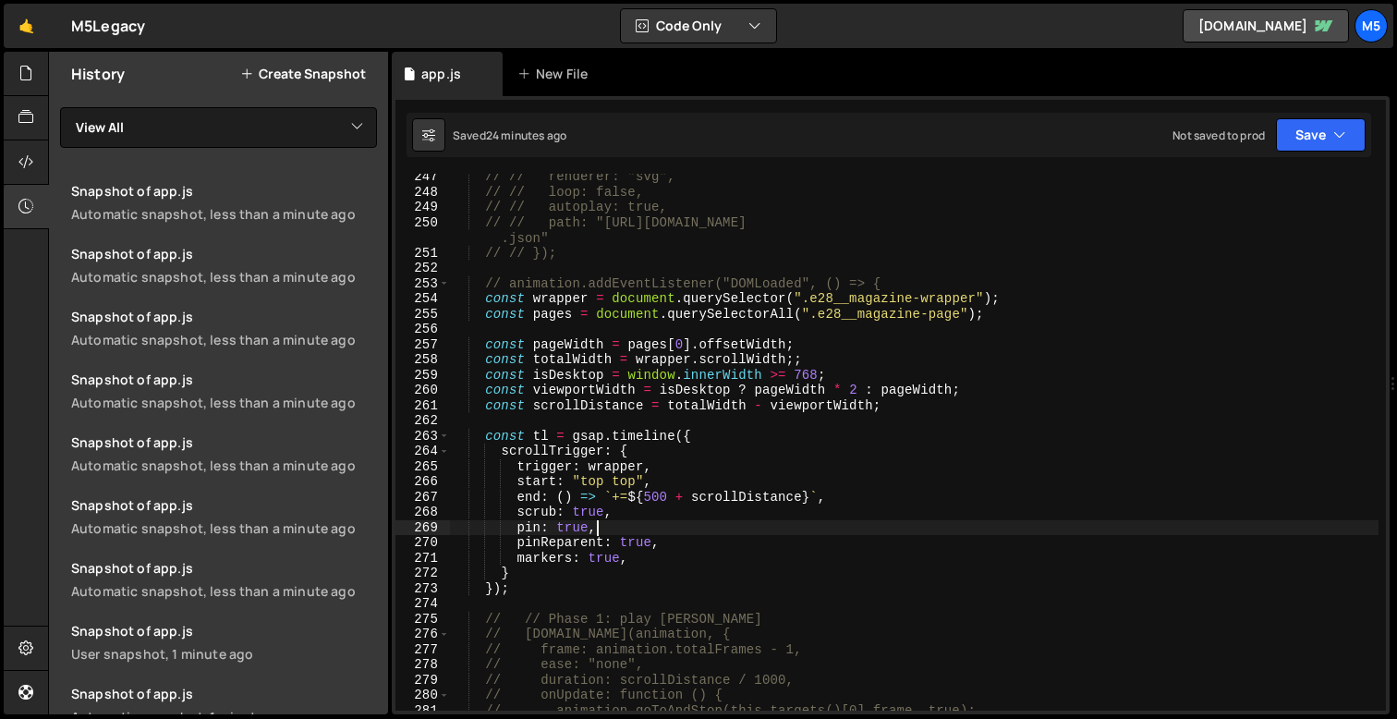
click at [516, 593] on div "// // renderer: "svg", // // loop: false, // // autoplay: true, // // path: "[U…" at bounding box center [914, 452] width 928 height 567
type textarea "});"
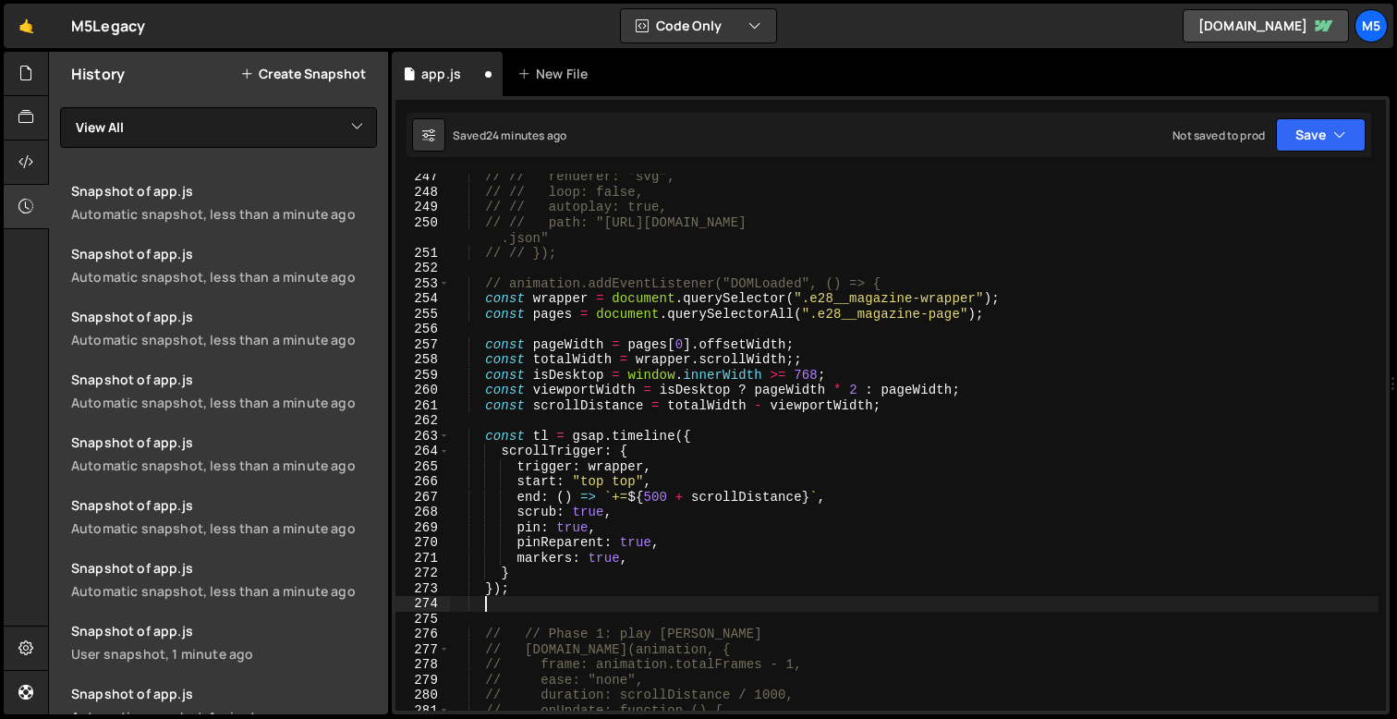
paste textarea "tl.scrollTrigger.refresh();"
type textarea "tl.scrollTrigger.refresh();"
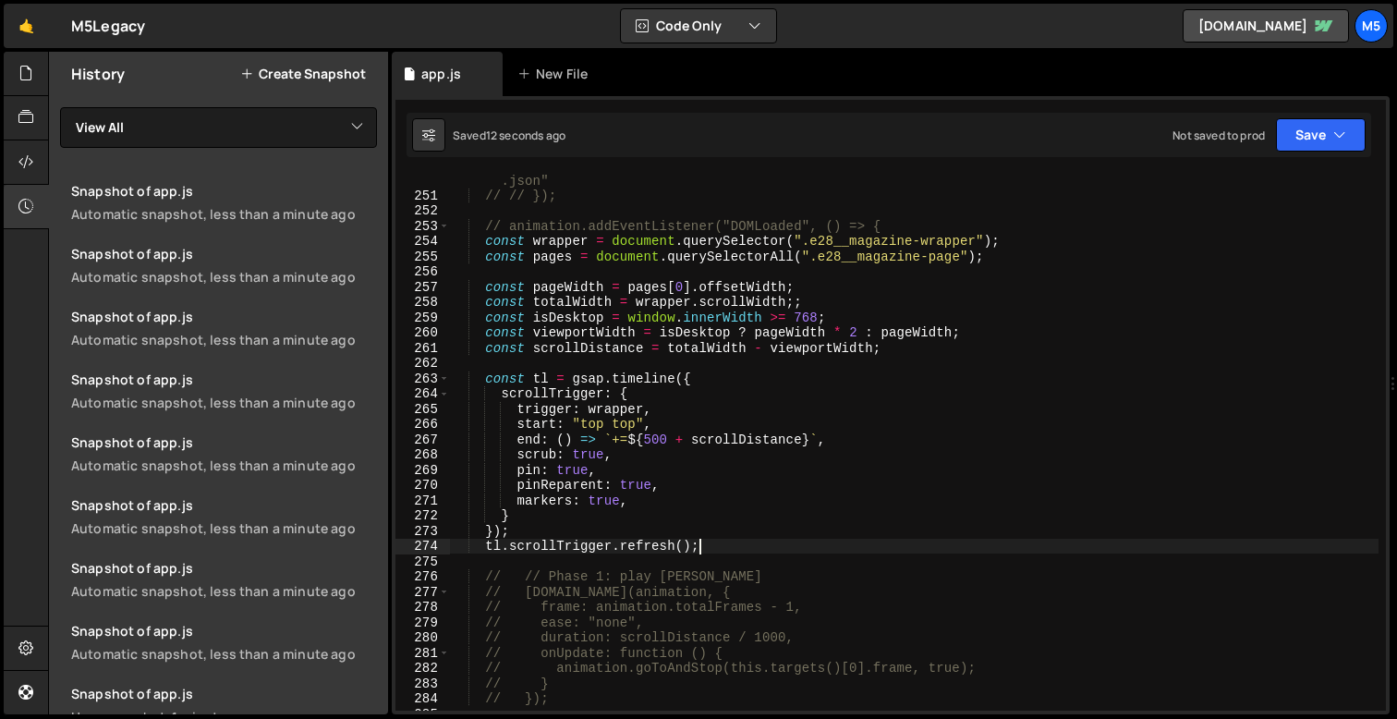
scroll to position [3815, 0]
drag, startPoint x: 708, startPoint y: 545, endPoint x: 443, endPoint y: 545, distance: 264.2
click at [443, 545] on div "tl.scrollTrigger.refresh(); 250 251 252 253 254 255 256 257 258 259 260 261 262…" at bounding box center [890, 442] width 990 height 537
type textarea "});"
